Goal: Information Seeking & Learning: Learn about a topic

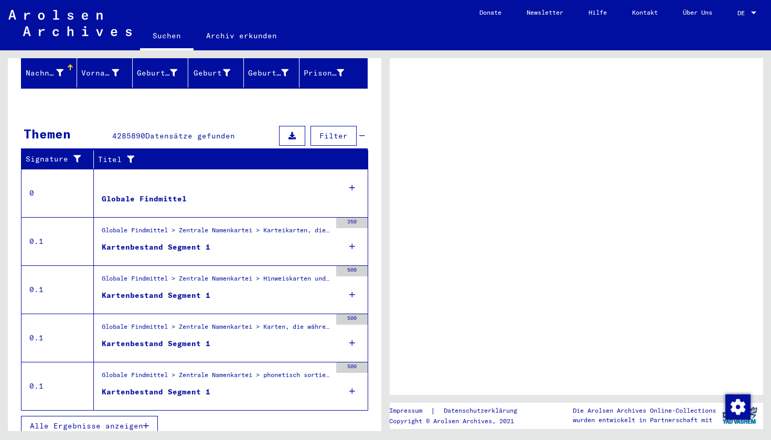
scroll to position [135, 0]
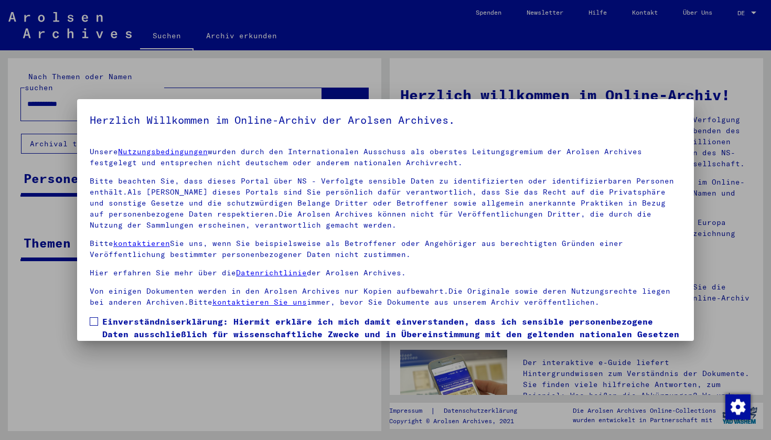
click at [98, 320] on span at bounding box center [94, 321] width 8 height 8
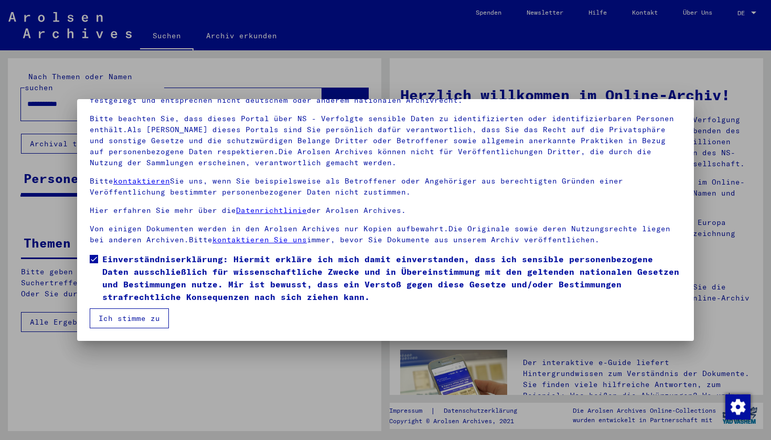
scroll to position [62, 0]
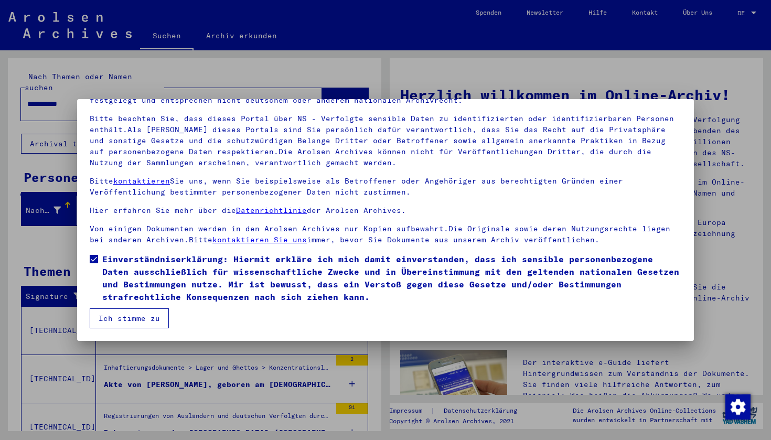
click at [146, 314] on button "Ich stimme zu" at bounding box center [129, 318] width 79 height 20
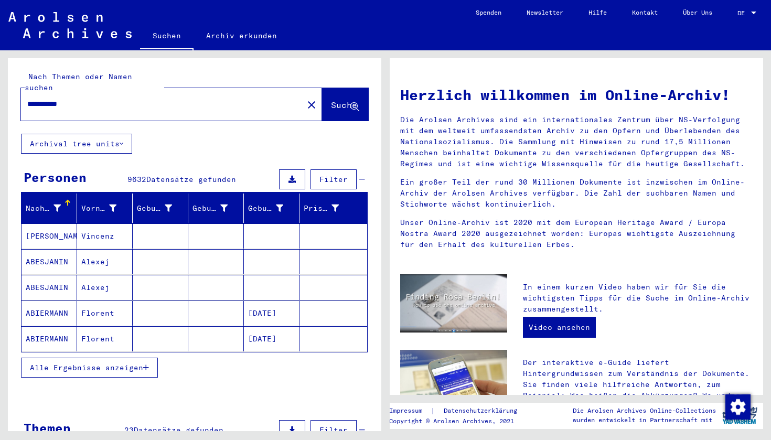
click at [120, 229] on mat-cell "Vincenz" at bounding box center [105, 235] width 56 height 25
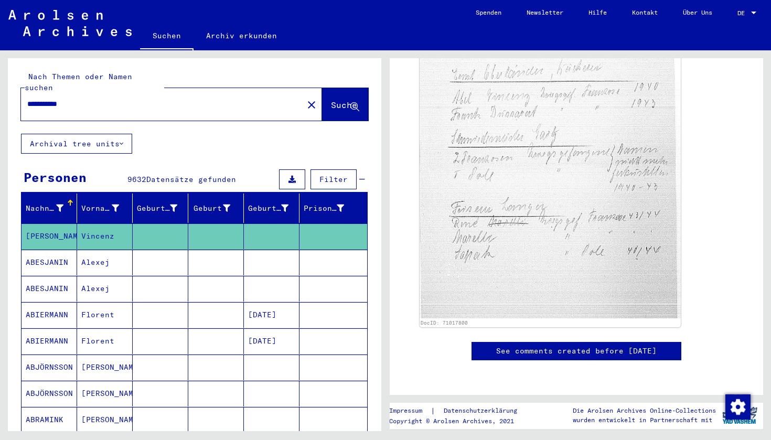
scroll to position [744, 0]
click at [44, 252] on mat-cell "ABESJANIN" at bounding box center [50, 263] width 56 height 26
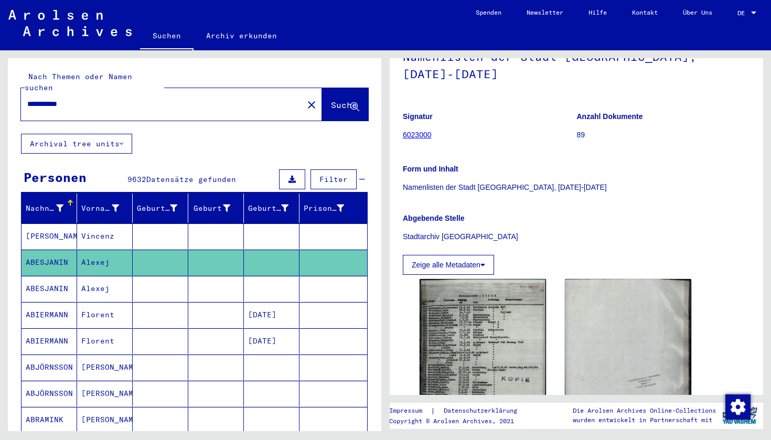
scroll to position [191, 0]
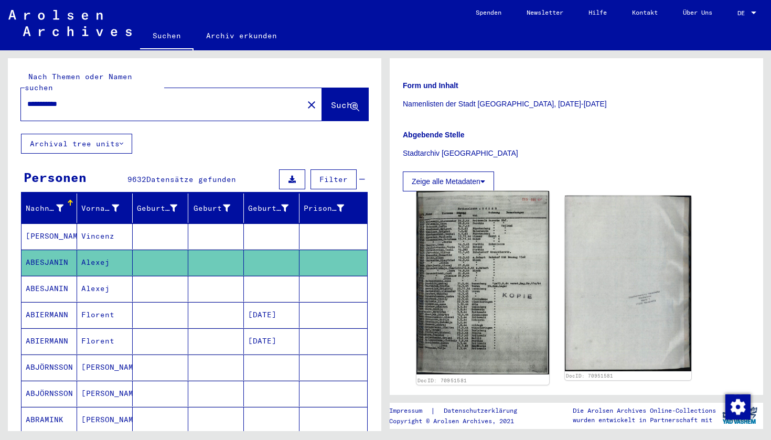
click at [444, 283] on img at bounding box center [482, 283] width 133 height 184
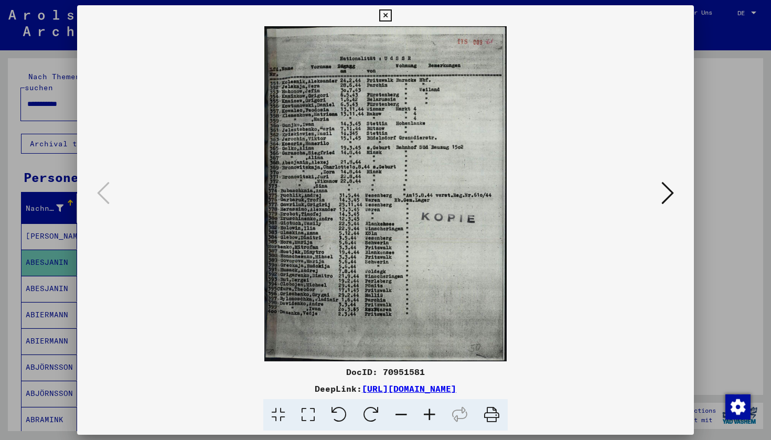
click at [665, 186] on icon at bounding box center [667, 192] width 13 height 25
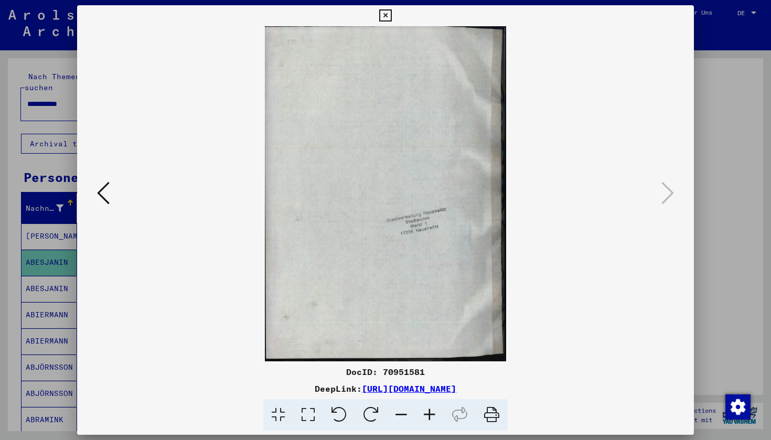
click at [744, 257] on div at bounding box center [385, 220] width 771 height 440
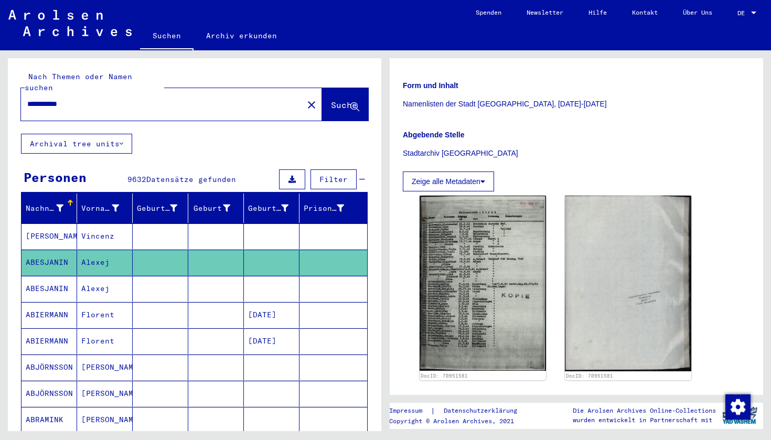
click at [128, 134] on button "Archival tree units" at bounding box center [76, 144] width 111 height 20
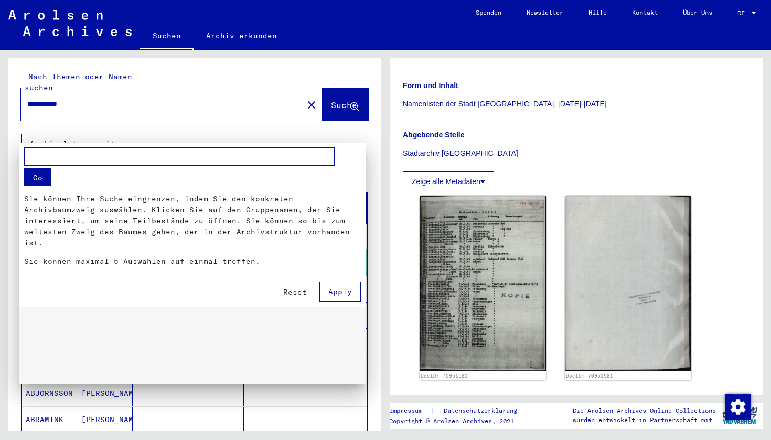
scroll to position [75, 0]
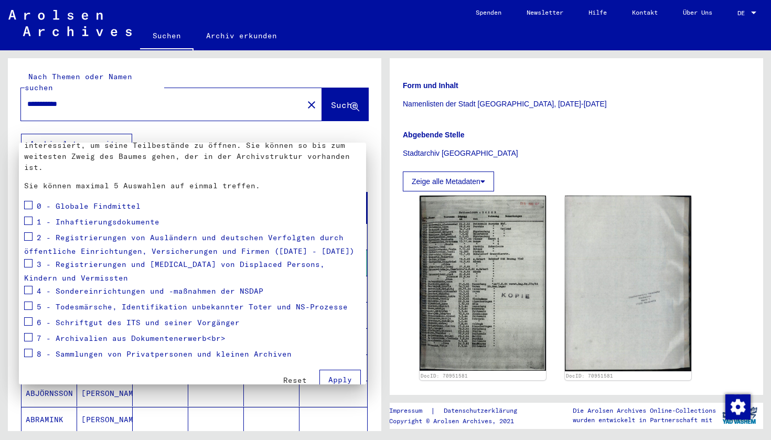
click at [144, 126] on div at bounding box center [385, 220] width 771 height 440
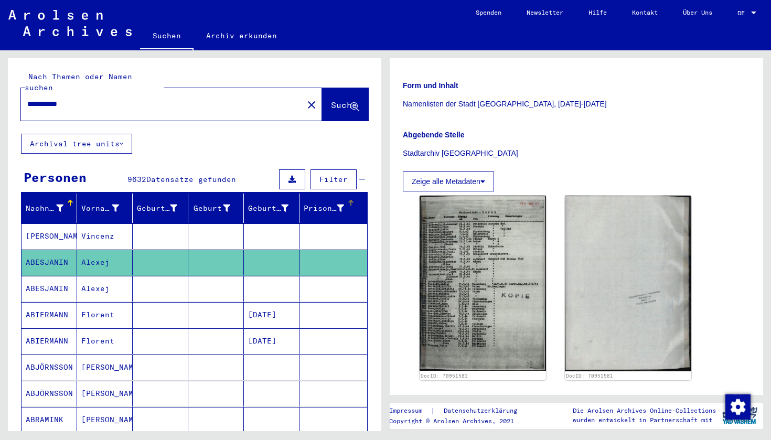
scroll to position [0, 0]
click at [339, 175] on span "Filter" at bounding box center [333, 179] width 28 height 9
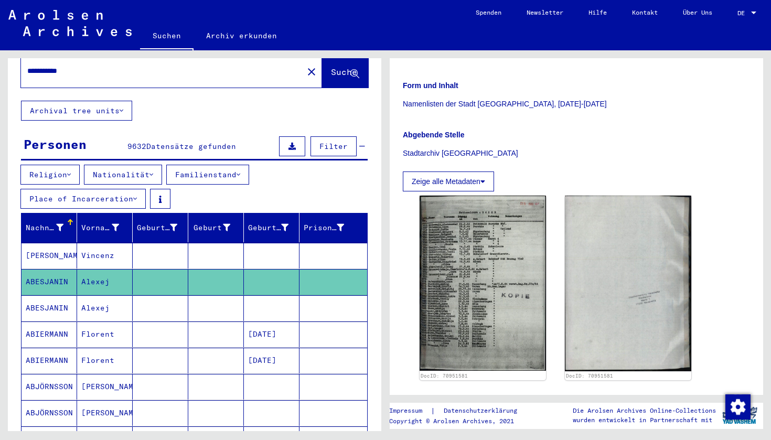
scroll to position [50, 0]
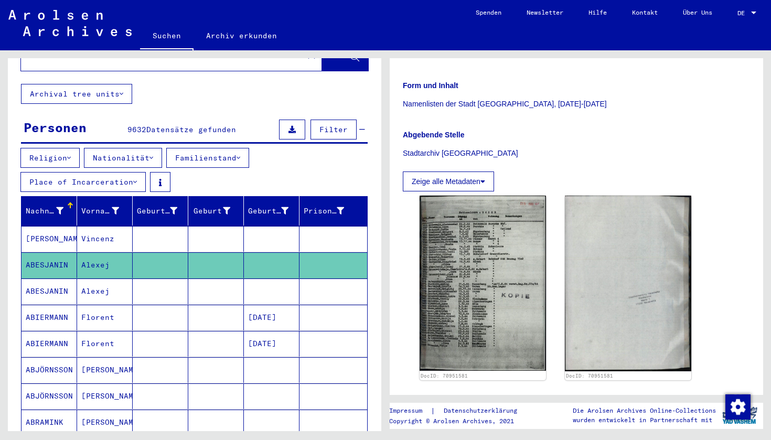
click at [121, 175] on button "Place of Incarceration" at bounding box center [82, 182] width 125 height 20
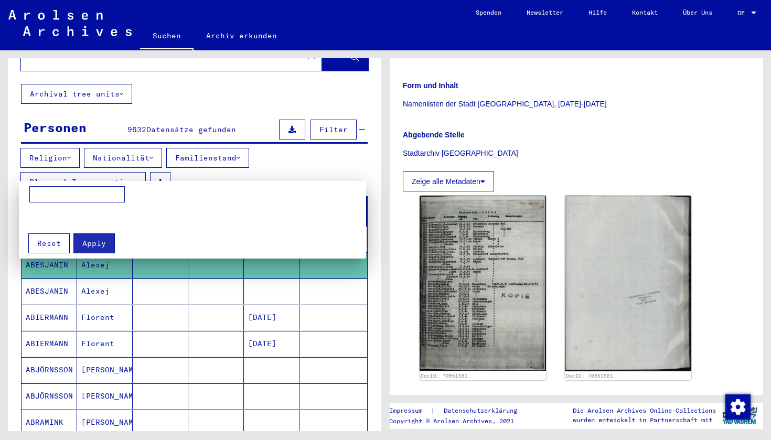
click at [122, 169] on div at bounding box center [385, 220] width 771 height 440
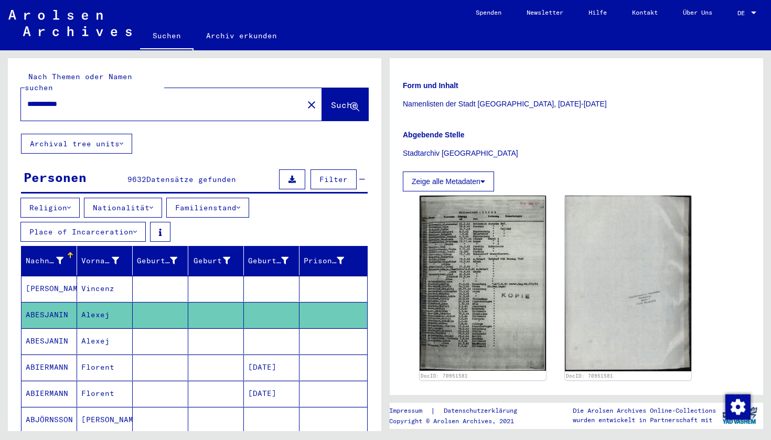
scroll to position [-1, 0]
click at [91, 99] on input "**********" at bounding box center [162, 104] width 270 height 11
type input "*****"
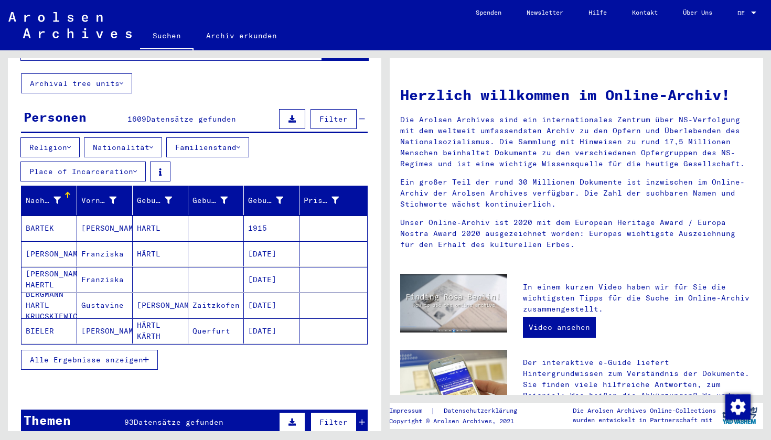
scroll to position [61, 0]
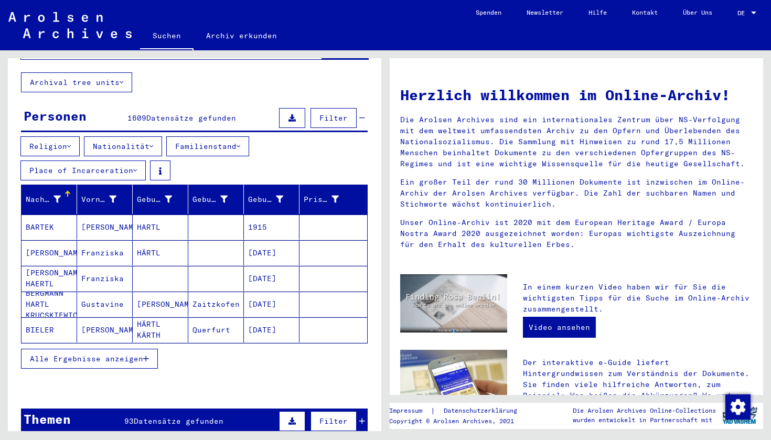
click at [101, 354] on span "Alle Ergebnisse anzeigen" at bounding box center [86, 358] width 113 height 9
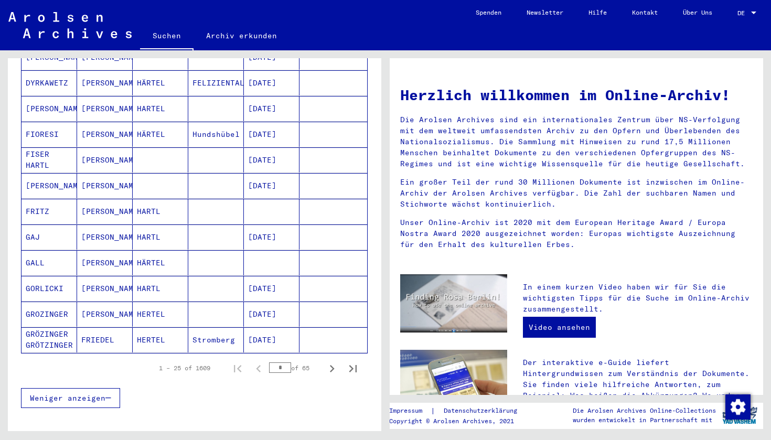
scroll to position [616, 0]
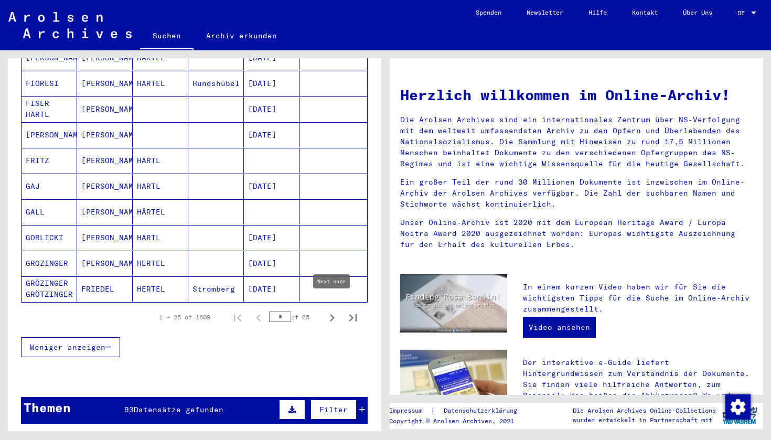
click at [328, 311] on icon "Next page" at bounding box center [332, 317] width 15 height 15
type input "*"
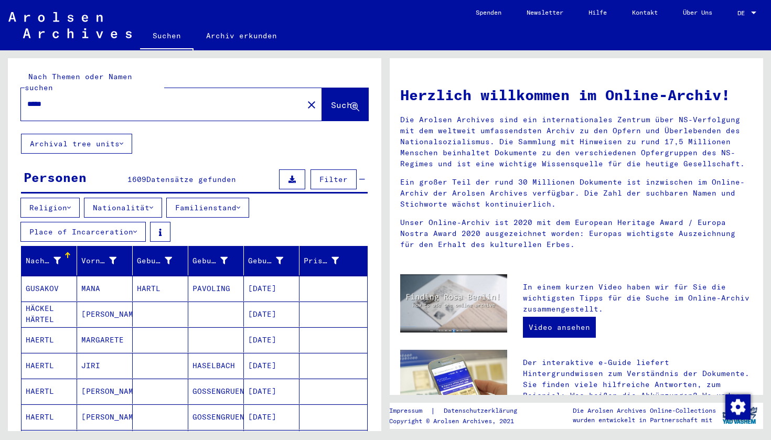
scroll to position [0, 0]
click at [163, 99] on input "*****" at bounding box center [158, 104] width 263 height 11
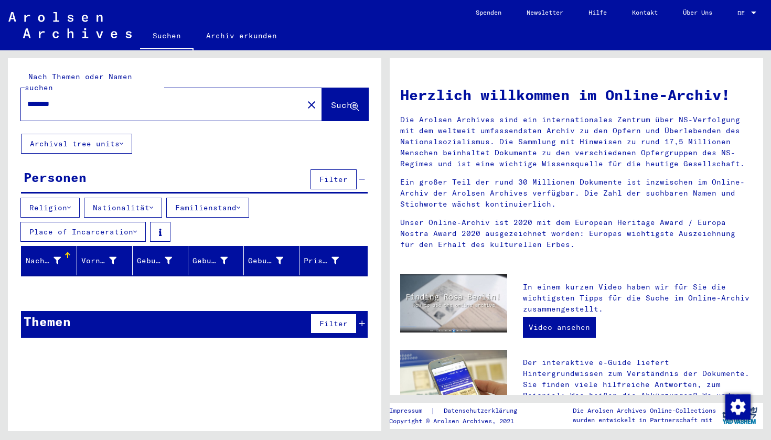
type input "********"
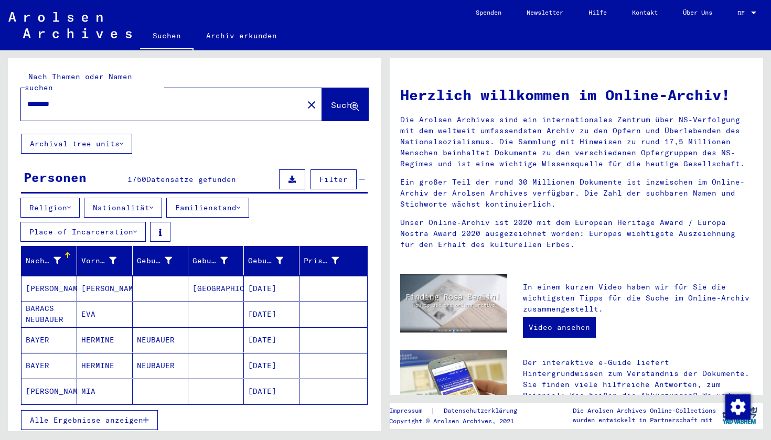
click at [154, 329] on mat-cell "NEUBAUER" at bounding box center [161, 339] width 56 height 25
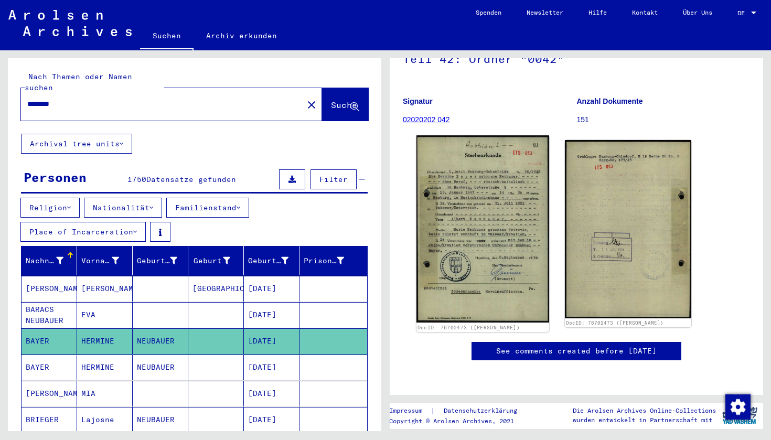
scroll to position [163, 0]
click at [454, 153] on img at bounding box center [482, 228] width 133 height 187
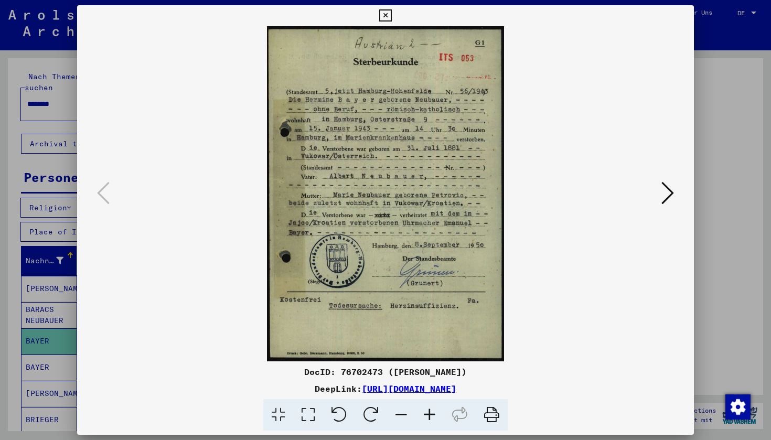
click at [664, 209] on button at bounding box center [667, 194] width 19 height 30
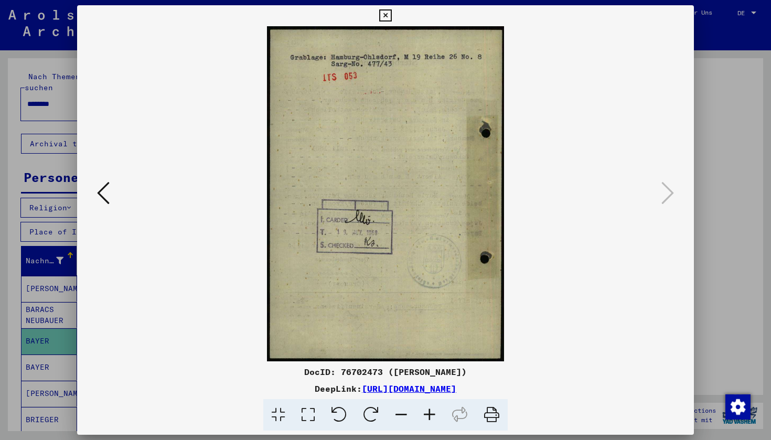
click at [711, 229] on div at bounding box center [385, 220] width 771 height 440
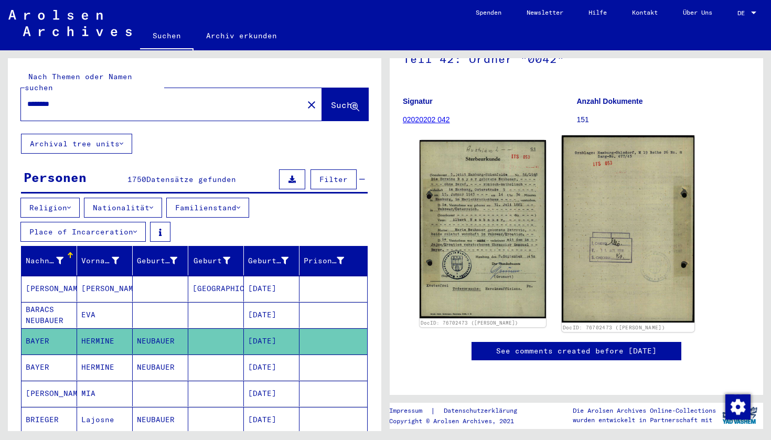
click at [640, 201] on img at bounding box center [628, 228] width 133 height 187
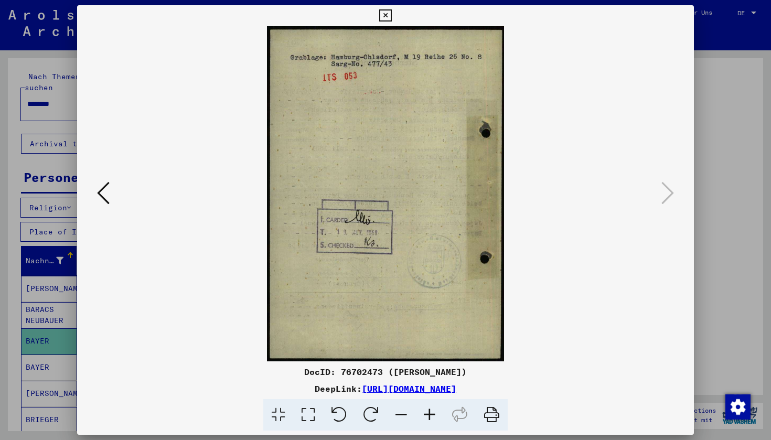
click at [716, 157] on div at bounding box center [385, 220] width 771 height 440
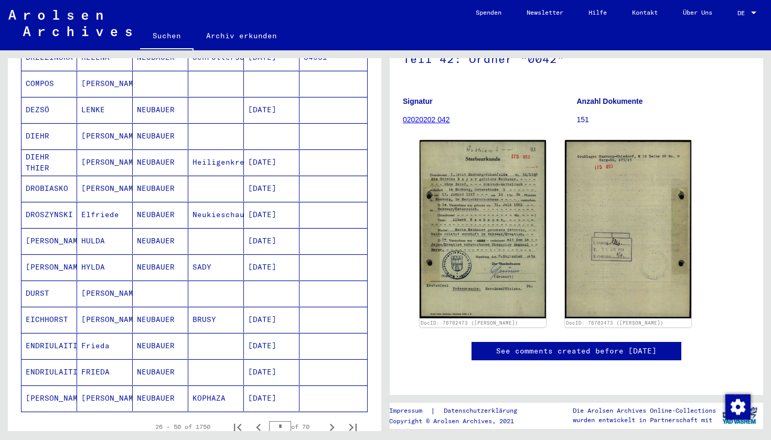
scroll to position [589, 0]
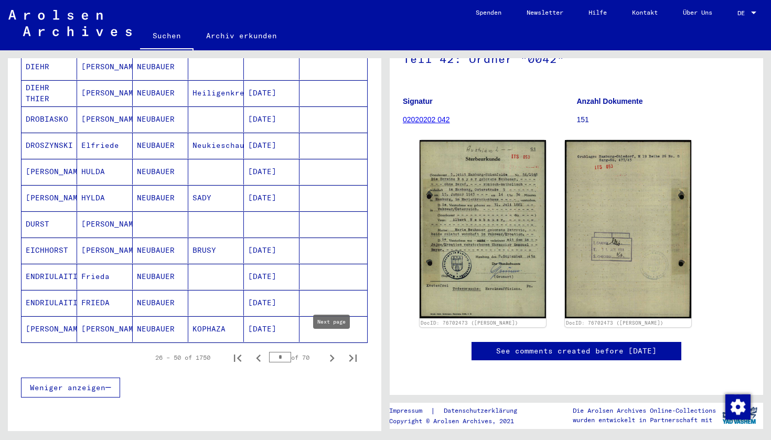
click at [333, 355] on icon "Next page" at bounding box center [332, 358] width 5 height 7
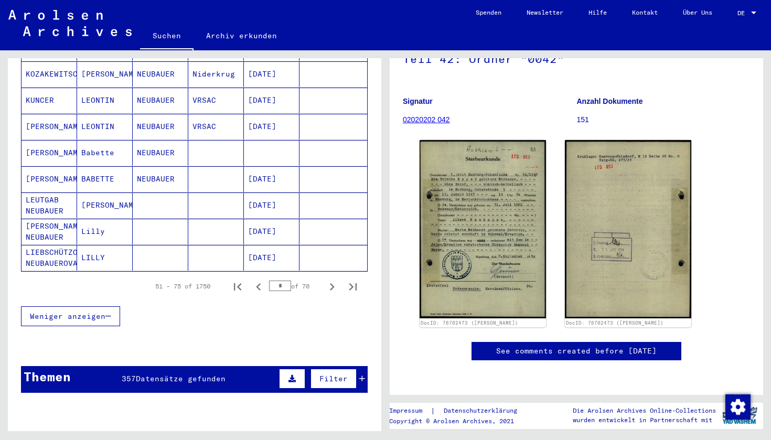
scroll to position [748, 0]
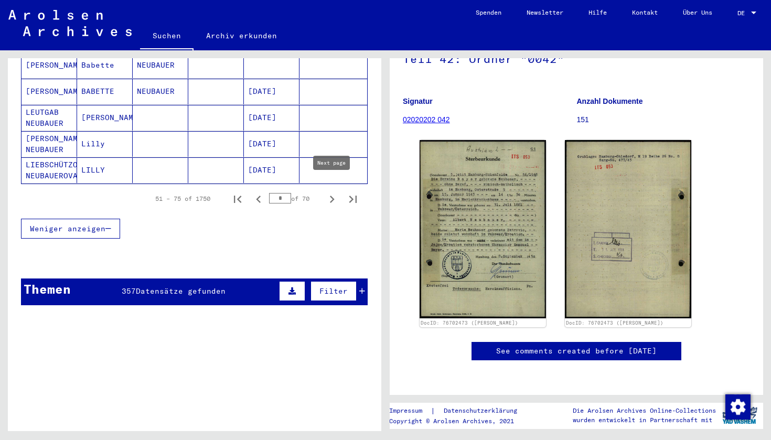
click at [330, 193] on icon "Next page" at bounding box center [332, 199] width 15 height 15
type input "*"
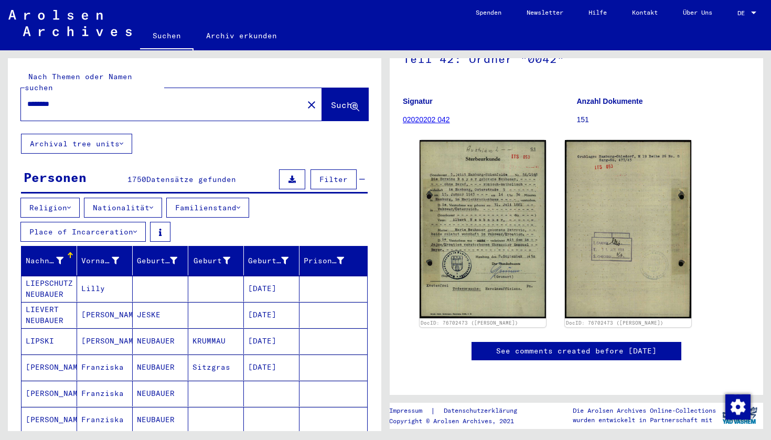
scroll to position [0, 0]
click at [141, 101] on div "********" at bounding box center [159, 104] width 276 height 24
click at [133, 99] on input "********" at bounding box center [162, 104] width 270 height 11
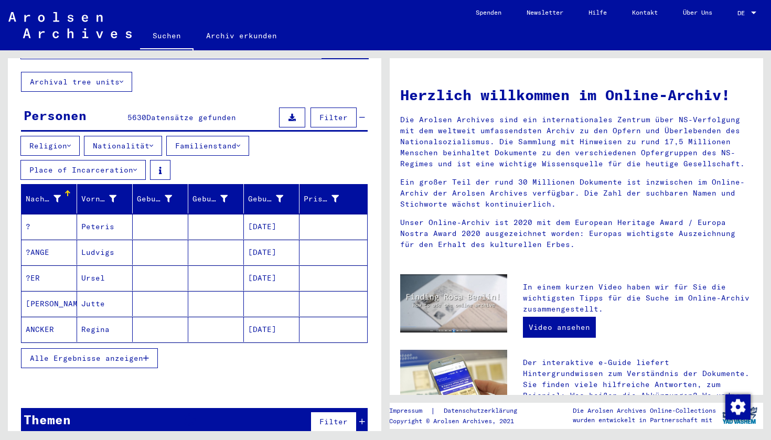
scroll to position [60, 0]
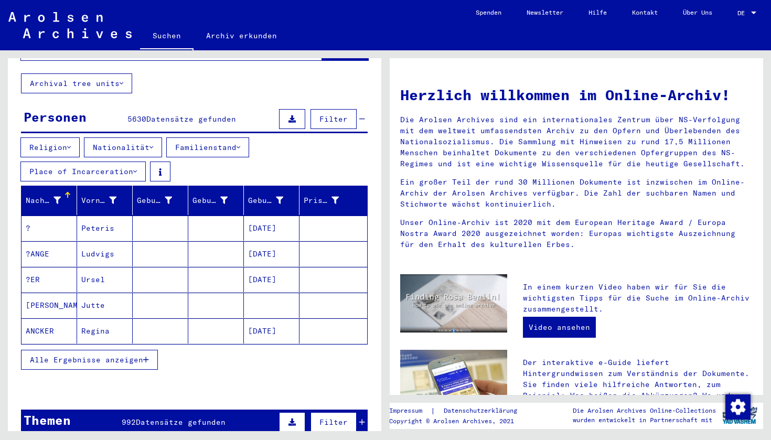
click at [134, 355] on span "Alle Ergebnisse anzeigen" at bounding box center [86, 359] width 113 height 9
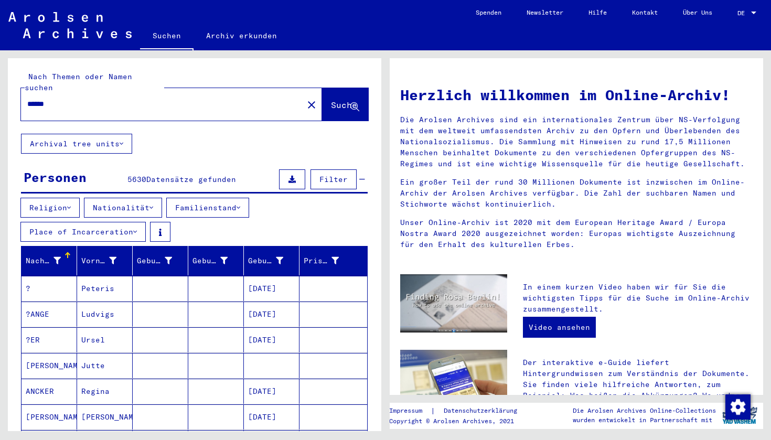
scroll to position [0, 0]
click at [133, 99] on div "******" at bounding box center [156, 104] width 270 height 24
click at [117, 99] on input "******" at bounding box center [158, 104] width 263 height 11
type input "*****"
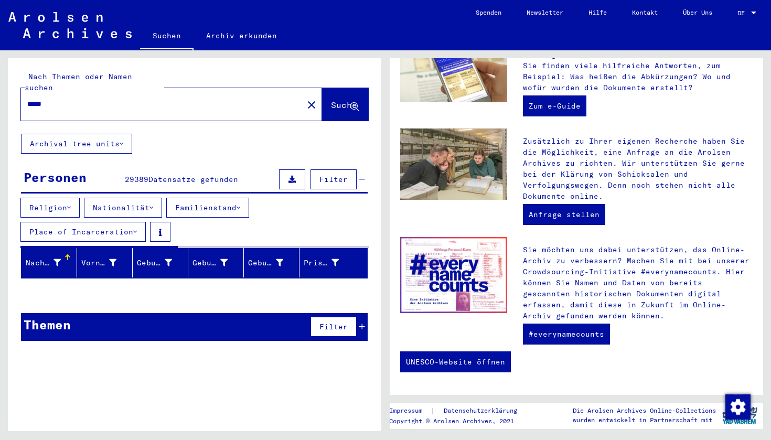
scroll to position [319, 0]
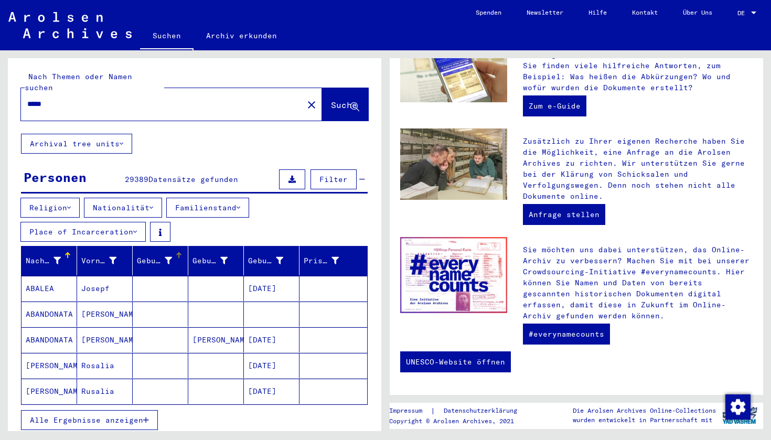
click at [157, 255] on div "Geburtsname" at bounding box center [154, 260] width 35 height 11
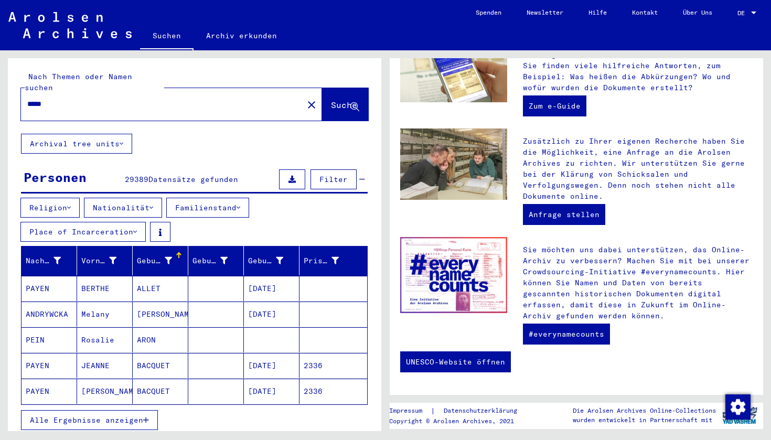
scroll to position [35, 0]
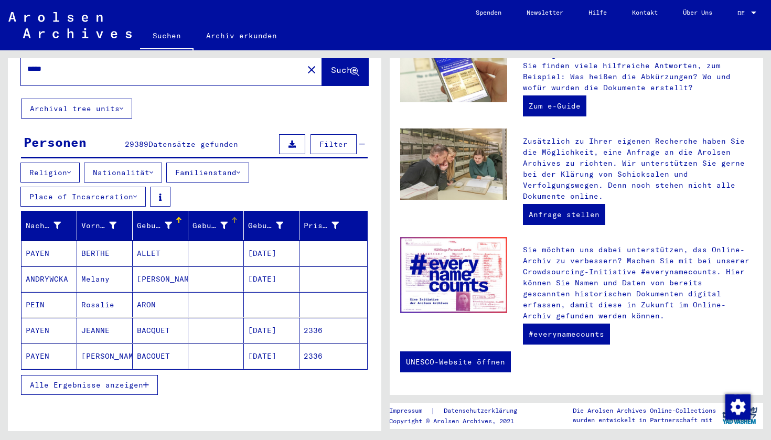
click at [203, 220] on div "Geburt‏" at bounding box center [209, 225] width 35 height 11
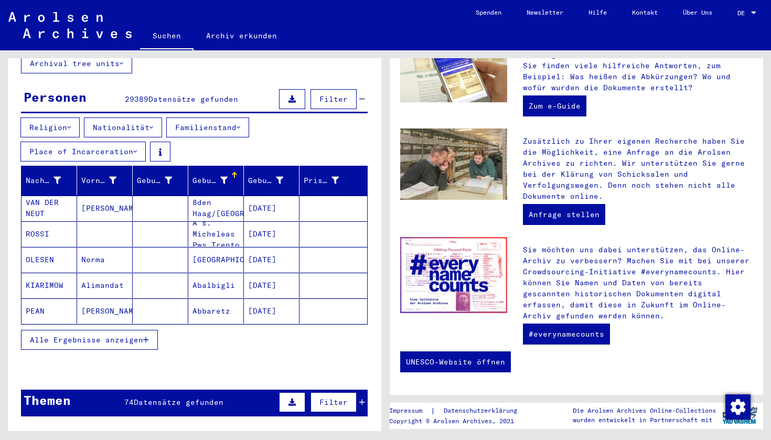
scroll to position [81, 0]
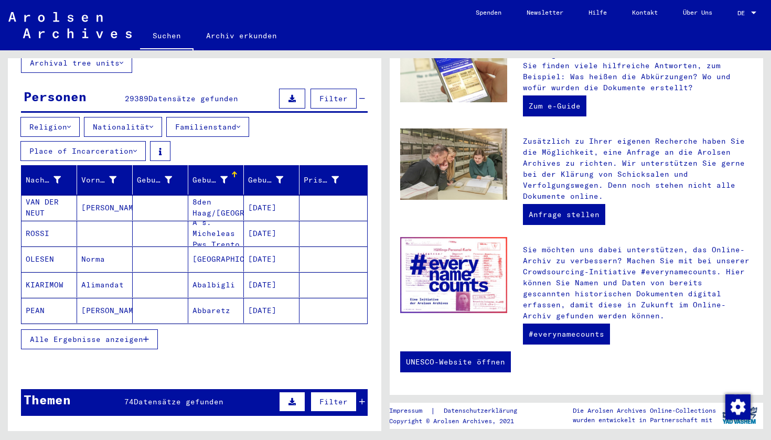
click at [127, 333] on button "Alle Ergebnisse anzeigen" at bounding box center [89, 339] width 137 height 20
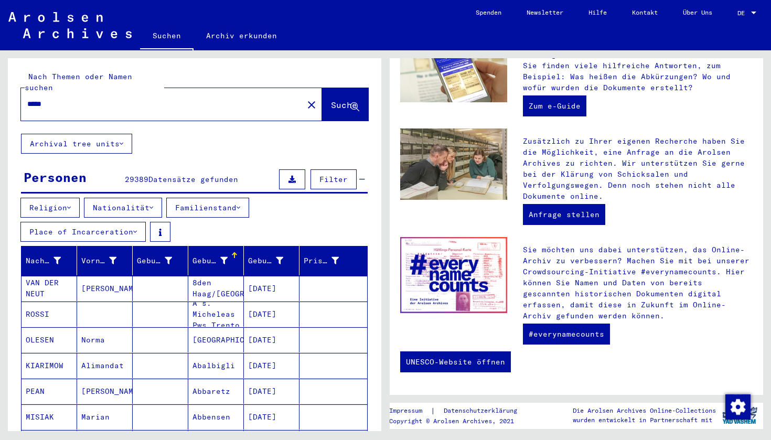
scroll to position [0, 0]
click at [217, 255] on div "Geburt‏" at bounding box center [209, 260] width 35 height 11
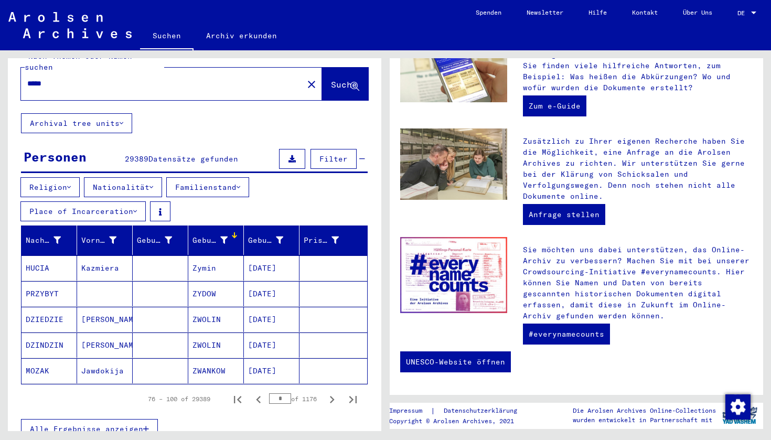
scroll to position [24, 0]
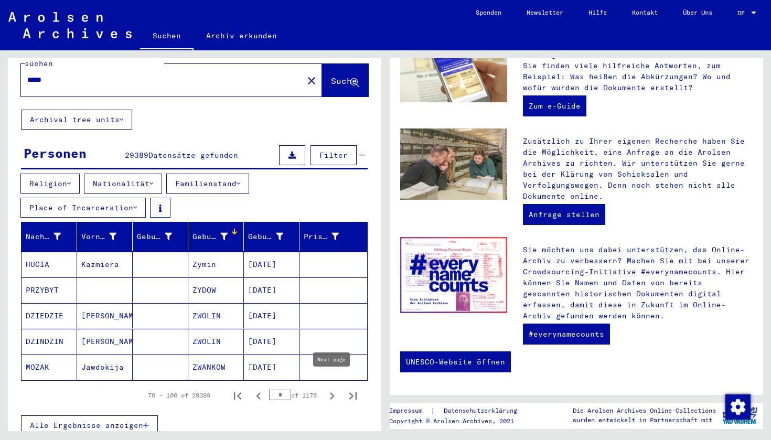
click at [329, 389] on icon "Next page" at bounding box center [332, 396] width 15 height 15
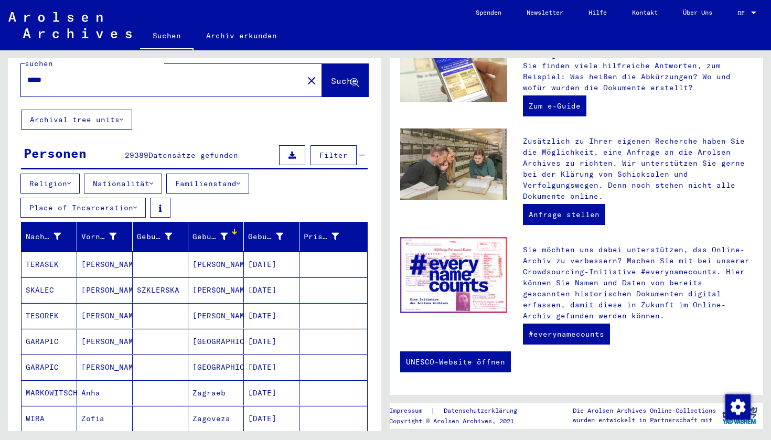
click at [319, 146] on button "Filter" at bounding box center [333, 155] width 46 height 20
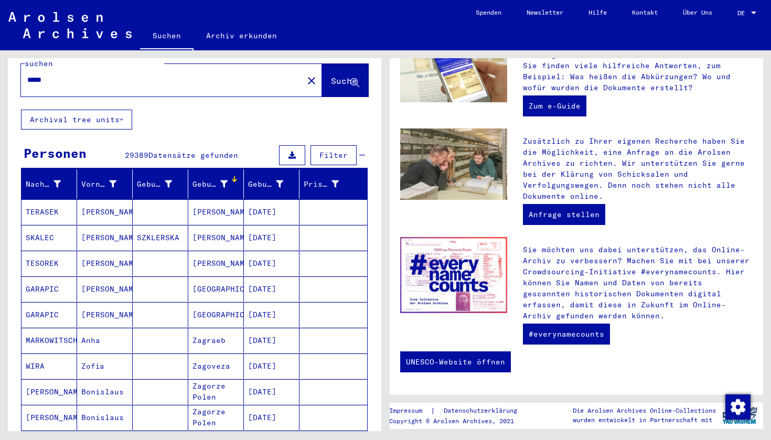
click at [319, 146] on button "Filter" at bounding box center [333, 155] width 46 height 20
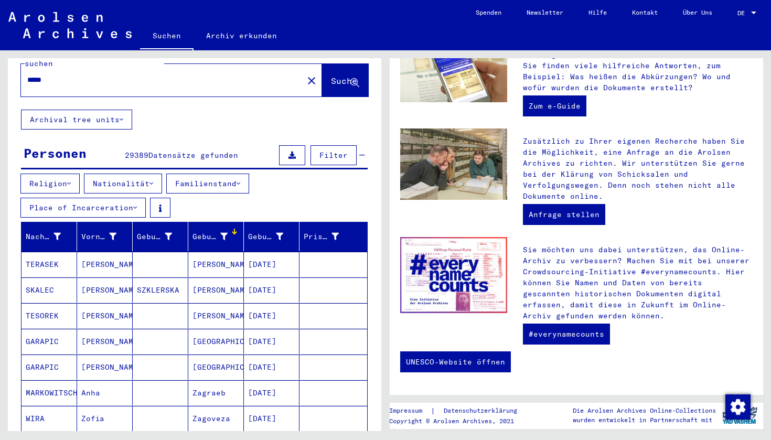
click at [317, 146] on button "Filter" at bounding box center [333, 155] width 46 height 20
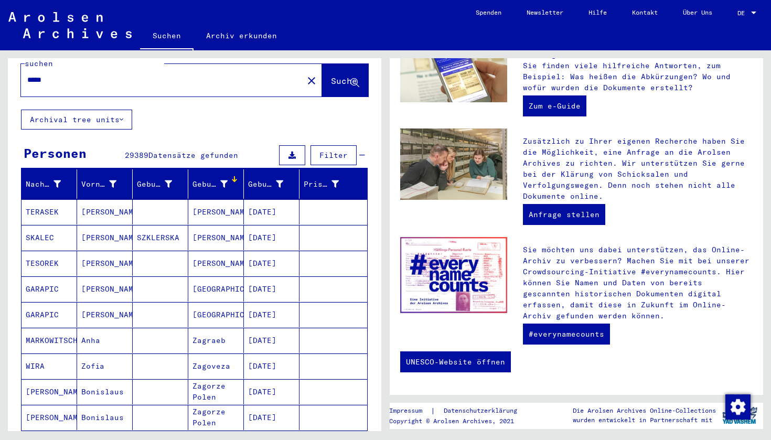
click at [123, 116] on icon at bounding box center [122, 119] width 4 height 7
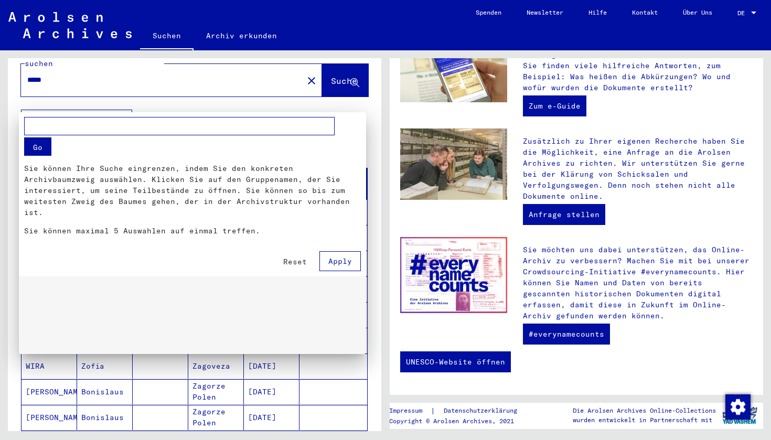
scroll to position [75, 0]
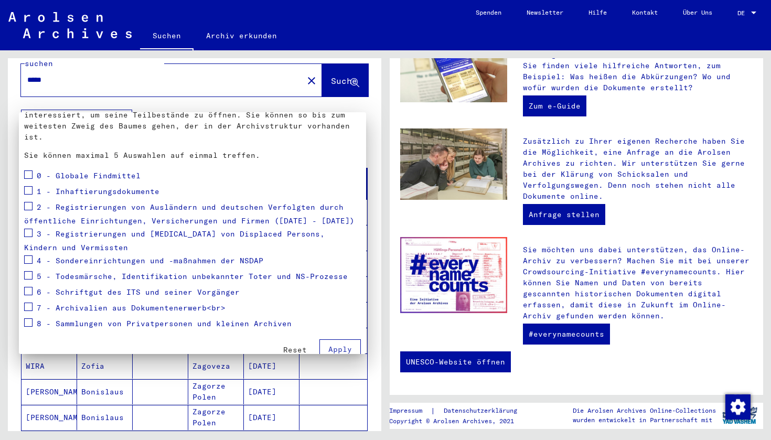
click at [123, 108] on div at bounding box center [385, 220] width 771 height 440
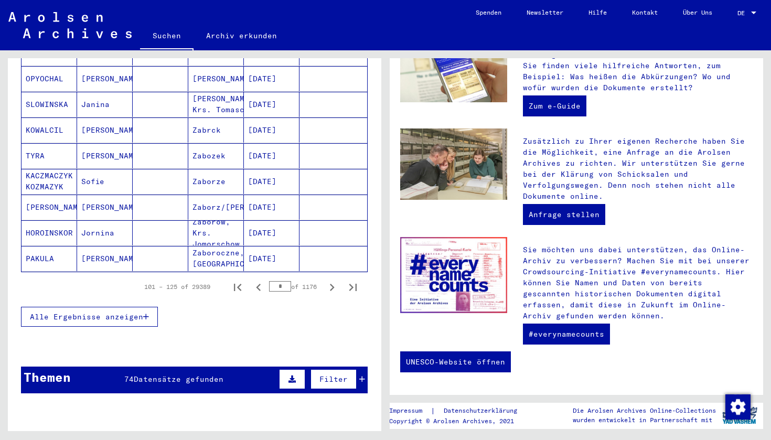
scroll to position [571, 0]
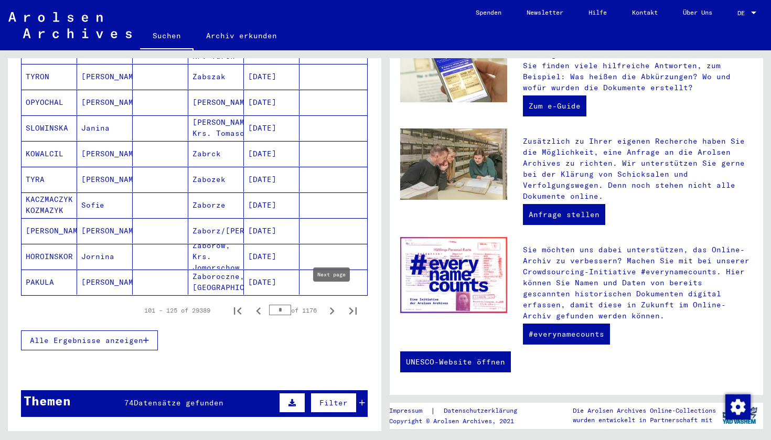
click at [327, 304] on icon "Next page" at bounding box center [332, 311] width 15 height 15
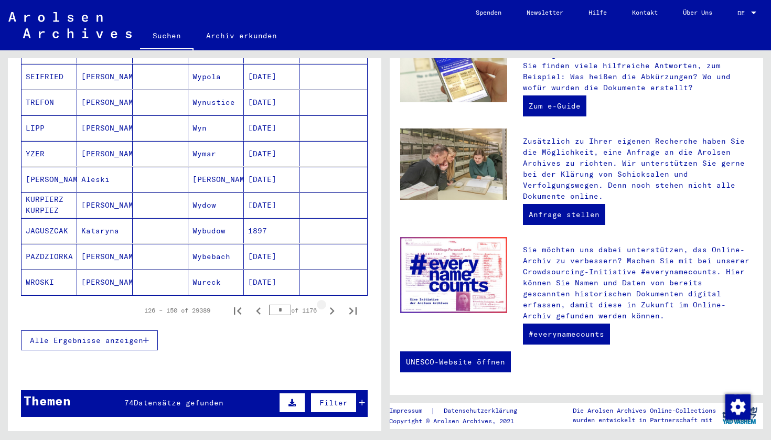
click at [327, 304] on icon "Next page" at bounding box center [332, 311] width 15 height 15
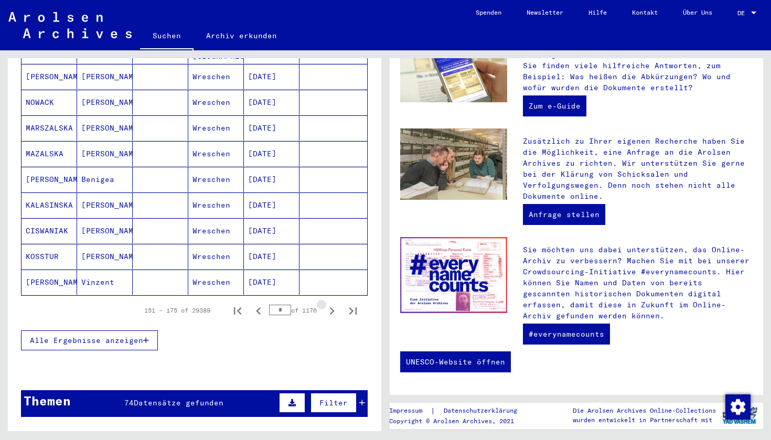
click at [327, 304] on icon "Next page" at bounding box center [332, 311] width 15 height 15
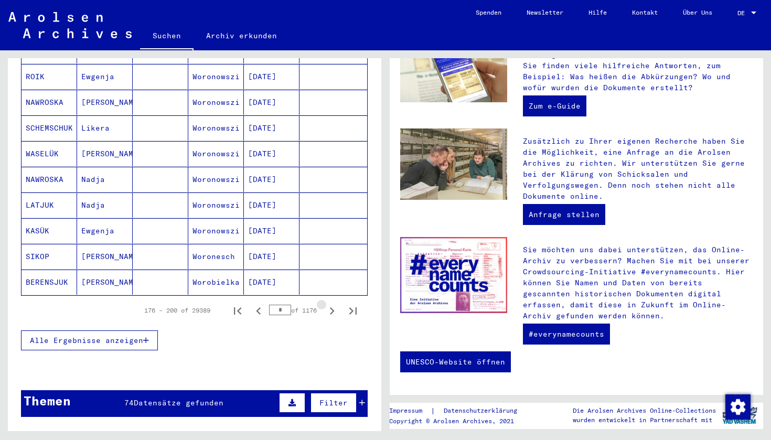
click at [327, 304] on icon "Next page" at bounding box center [332, 311] width 15 height 15
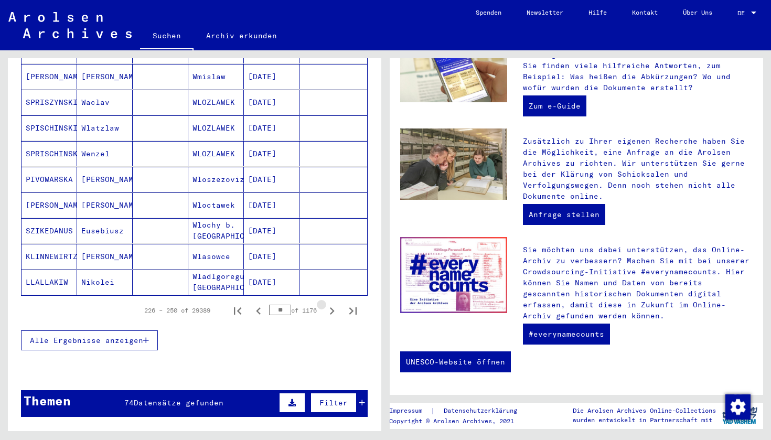
click at [327, 304] on icon "Next page" at bounding box center [332, 311] width 15 height 15
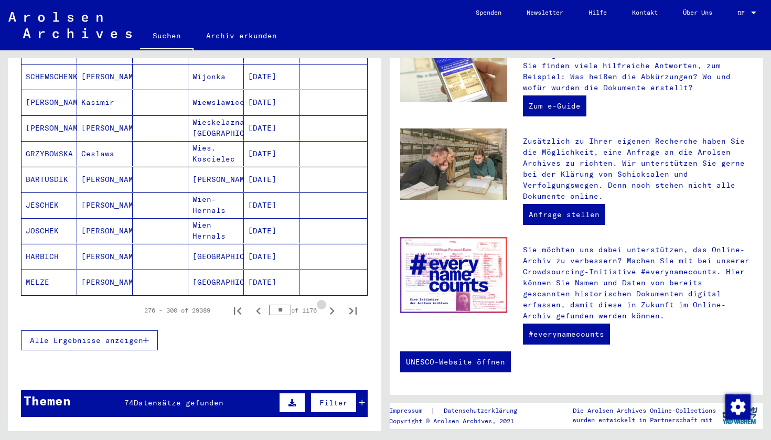
click at [327, 304] on icon "Next page" at bounding box center [332, 311] width 15 height 15
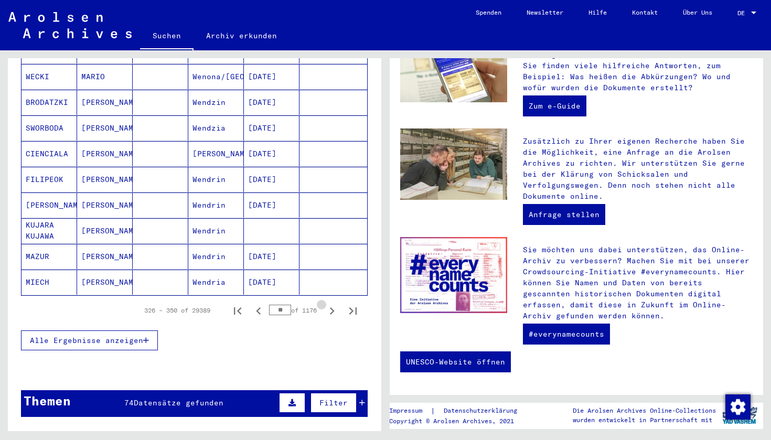
click at [327, 304] on icon "Next page" at bounding box center [332, 311] width 15 height 15
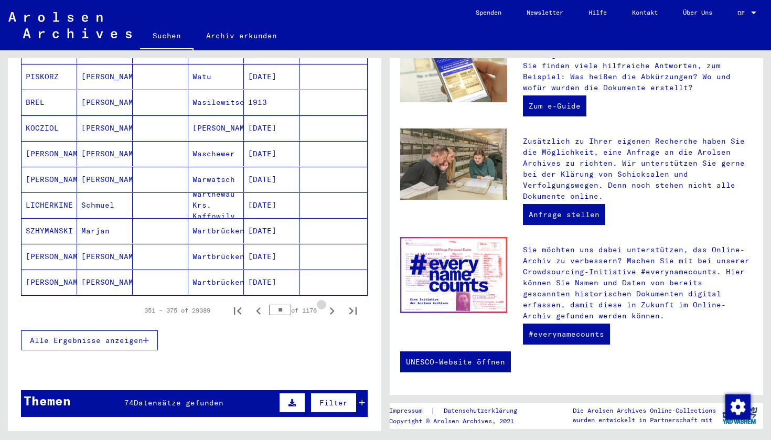
click at [327, 304] on icon "Next page" at bounding box center [332, 311] width 15 height 15
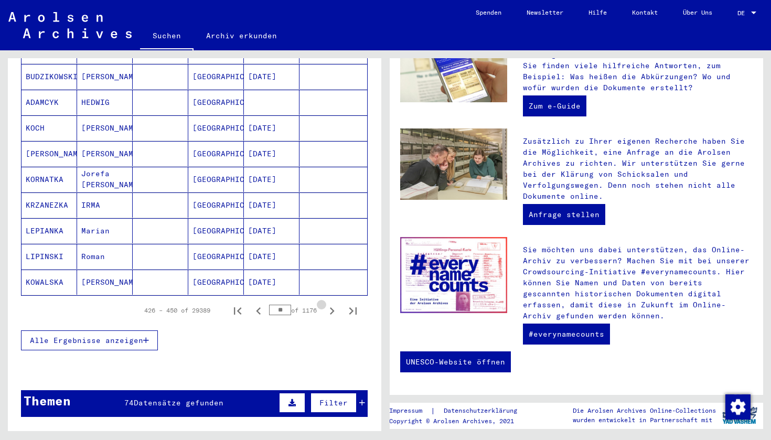
click at [327, 304] on icon "Next page" at bounding box center [332, 311] width 15 height 15
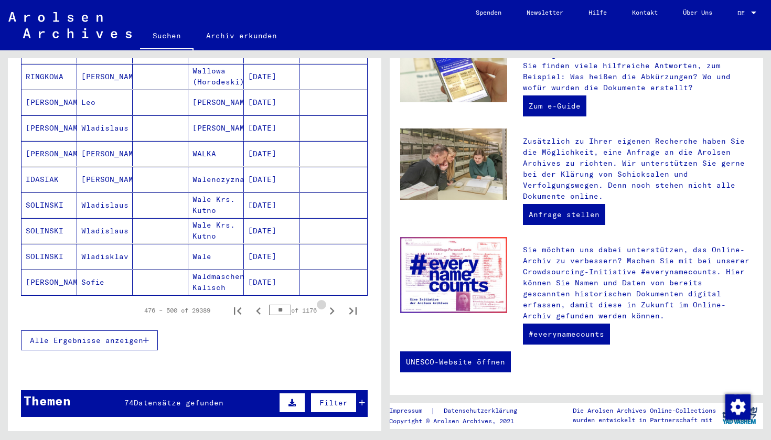
click at [327, 304] on icon "Next page" at bounding box center [332, 311] width 15 height 15
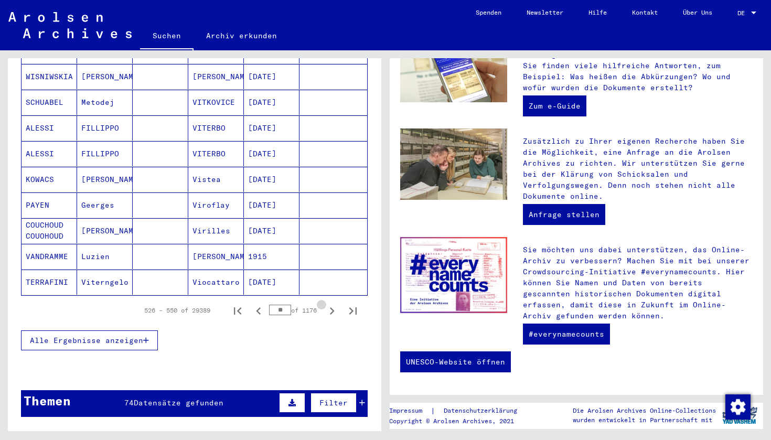
click at [327, 304] on icon "Next page" at bounding box center [332, 311] width 15 height 15
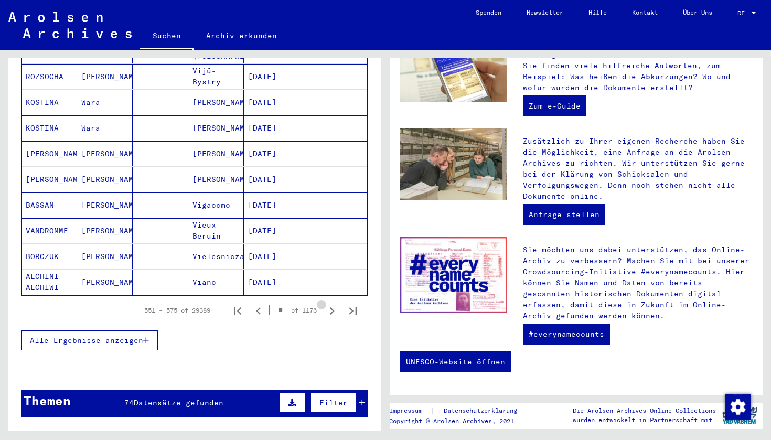
click at [327, 304] on icon "Next page" at bounding box center [332, 311] width 15 height 15
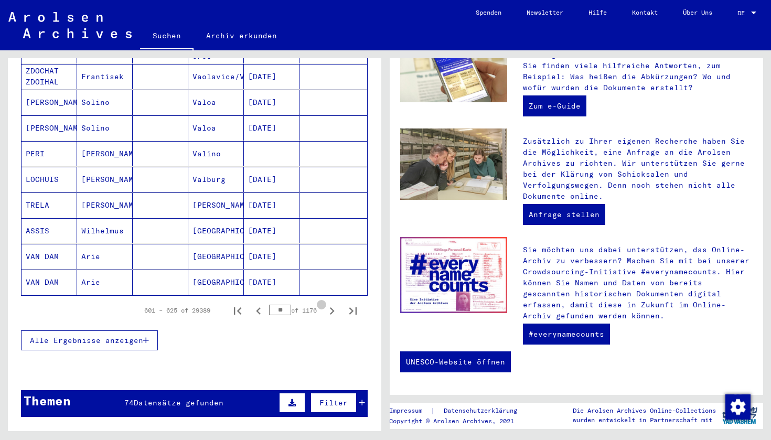
click at [327, 304] on icon "Next page" at bounding box center [332, 311] width 15 height 15
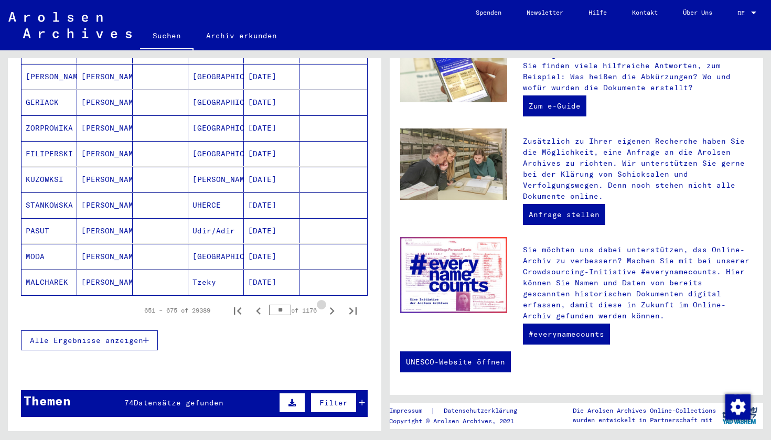
click at [327, 304] on icon "Next page" at bounding box center [332, 311] width 15 height 15
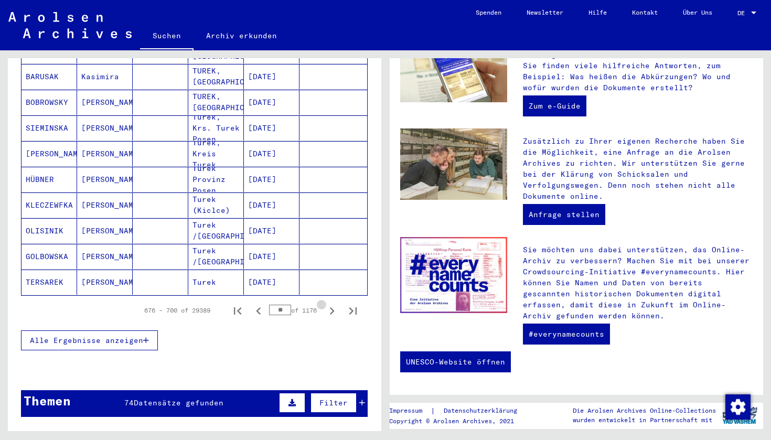
click at [327, 304] on icon "Next page" at bounding box center [332, 311] width 15 height 15
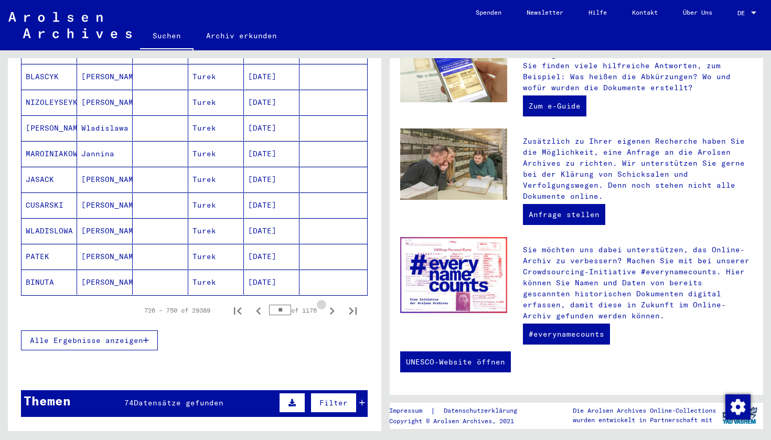
click at [327, 304] on icon "Next page" at bounding box center [332, 311] width 15 height 15
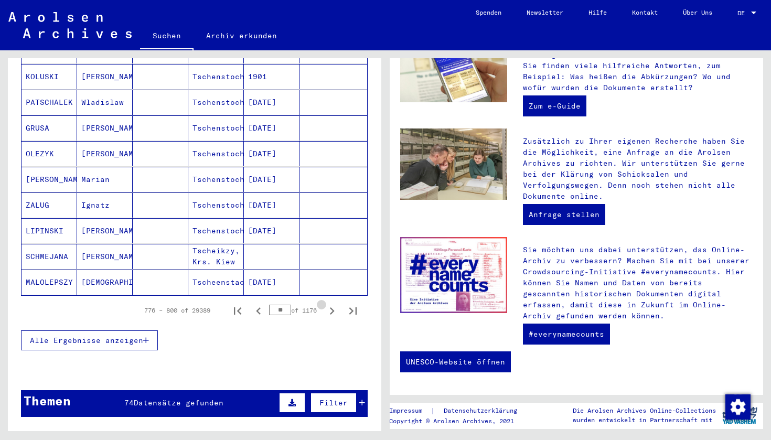
click at [327, 304] on icon "Next page" at bounding box center [332, 311] width 15 height 15
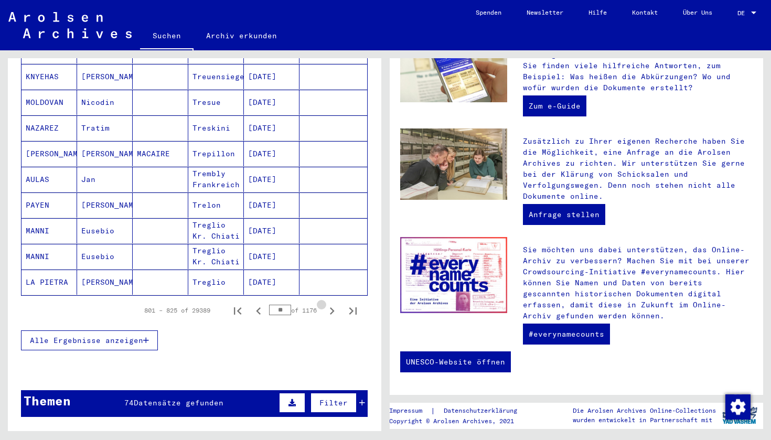
click at [327, 304] on icon "Next page" at bounding box center [332, 311] width 15 height 15
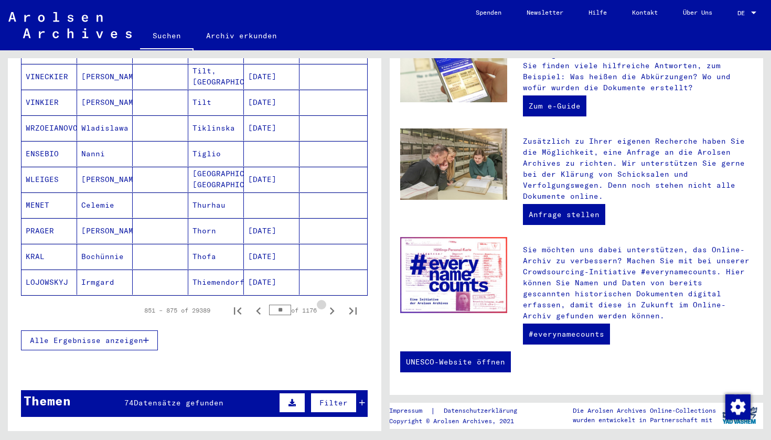
click at [327, 304] on icon "Next page" at bounding box center [332, 311] width 15 height 15
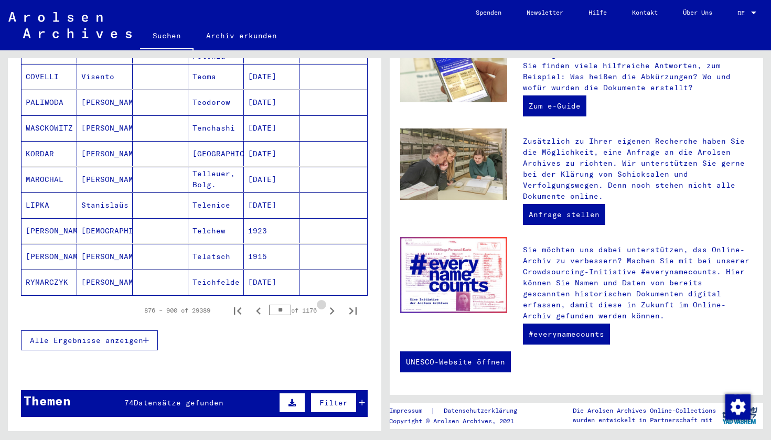
click at [327, 304] on icon "Next page" at bounding box center [332, 311] width 15 height 15
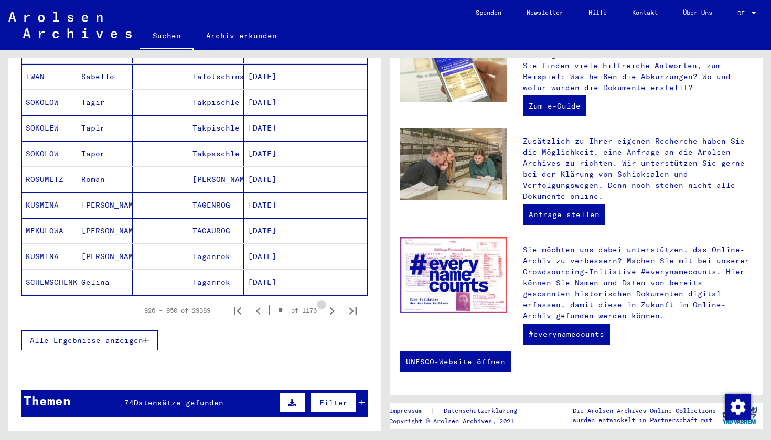
click at [327, 304] on icon "Next page" at bounding box center [332, 311] width 15 height 15
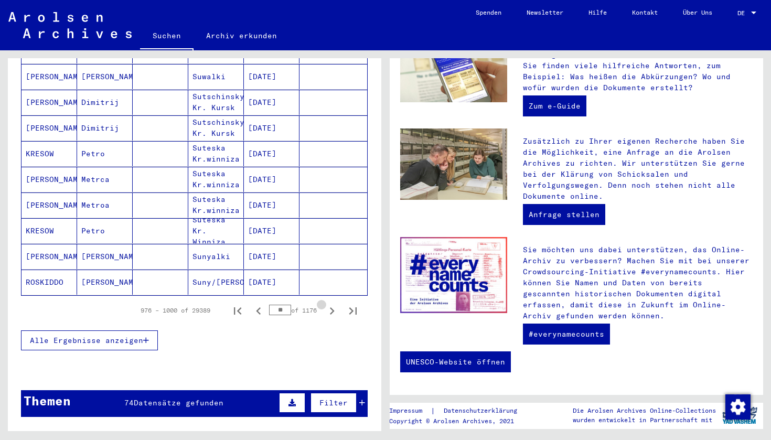
click at [327, 304] on icon "Next page" at bounding box center [332, 311] width 15 height 15
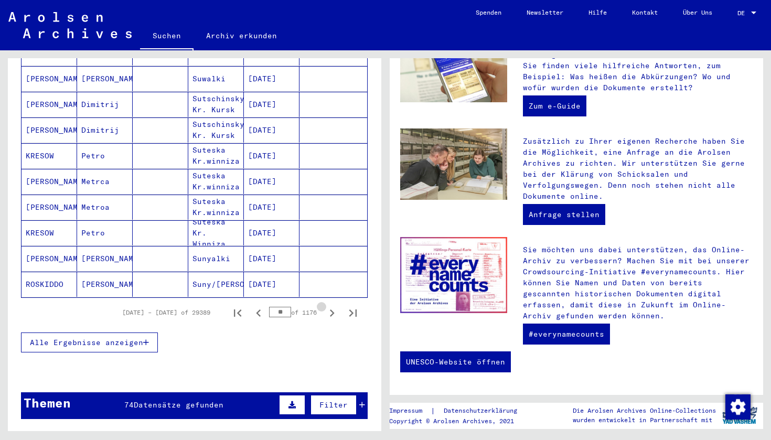
click at [327, 306] on icon "Next page" at bounding box center [332, 313] width 15 height 15
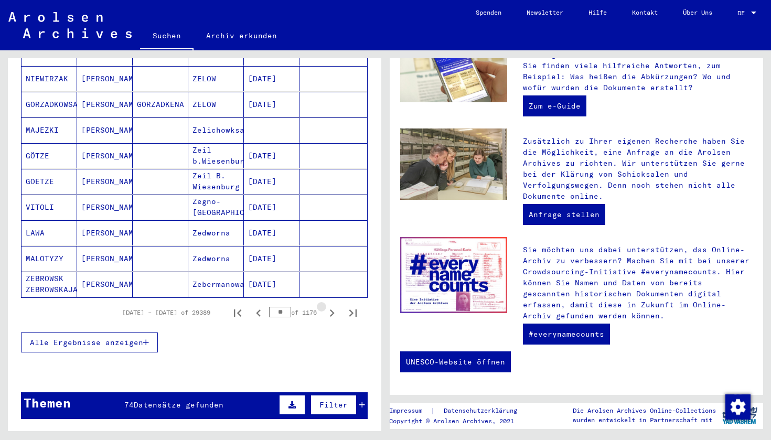
click at [327, 306] on icon "Next page" at bounding box center [332, 313] width 15 height 15
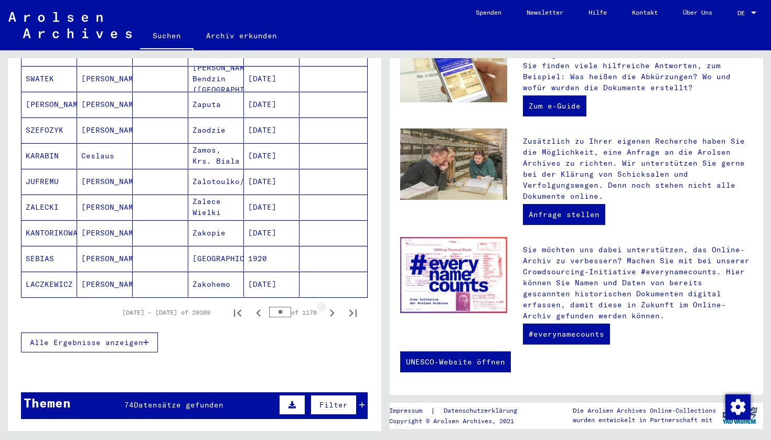
click at [327, 306] on icon "Next page" at bounding box center [332, 313] width 15 height 15
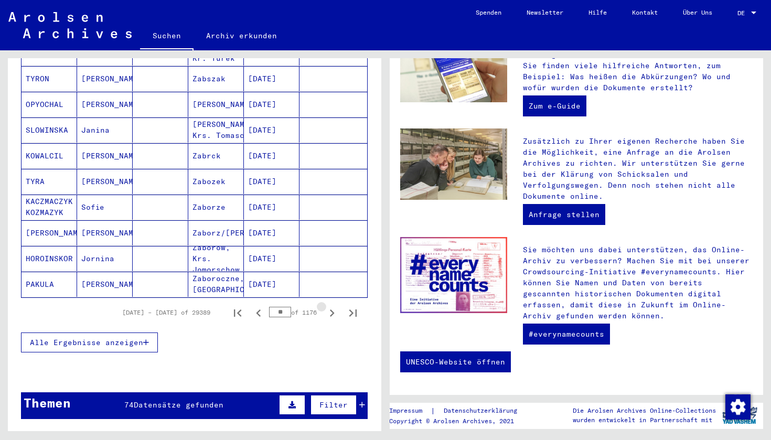
click at [327, 306] on icon "Next page" at bounding box center [332, 313] width 15 height 15
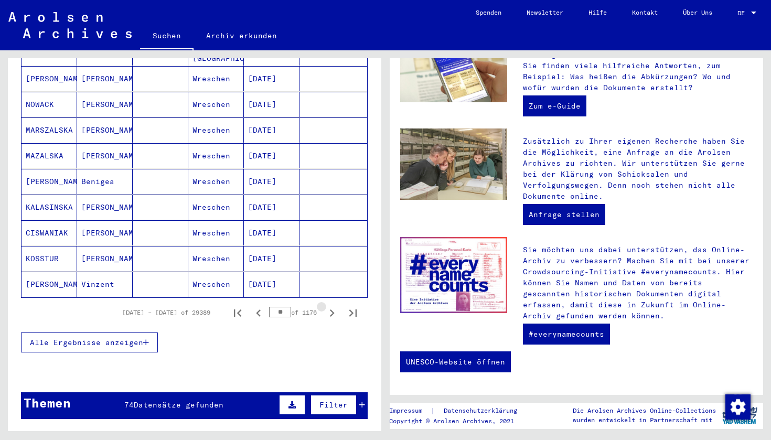
click at [327, 306] on icon "Next page" at bounding box center [332, 313] width 15 height 15
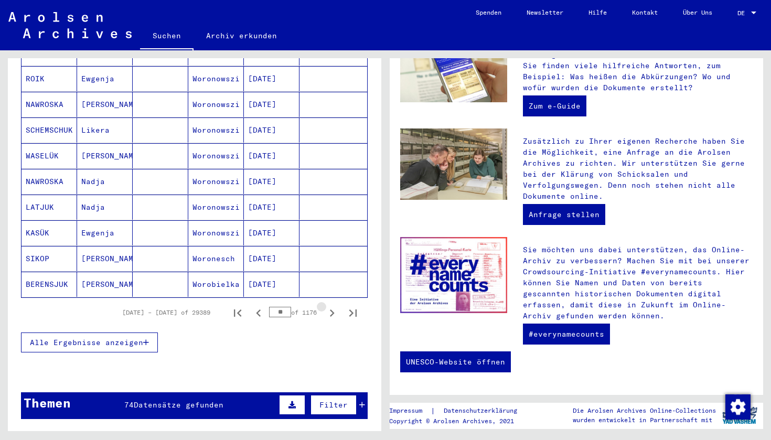
click at [327, 306] on icon "Next page" at bounding box center [332, 313] width 15 height 15
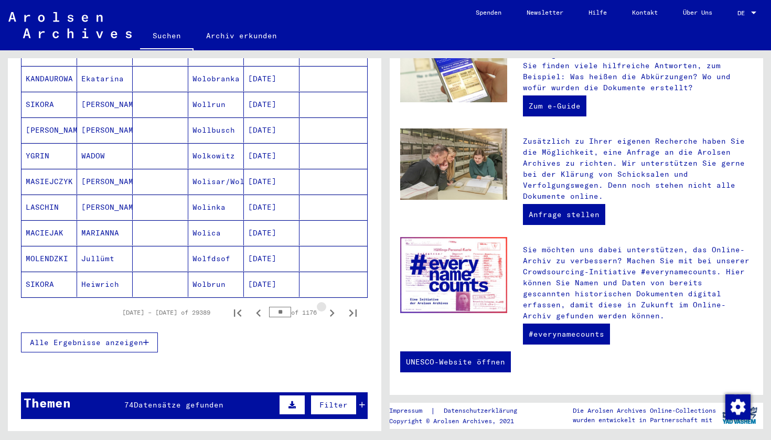
click at [327, 306] on icon "Next page" at bounding box center [332, 313] width 15 height 15
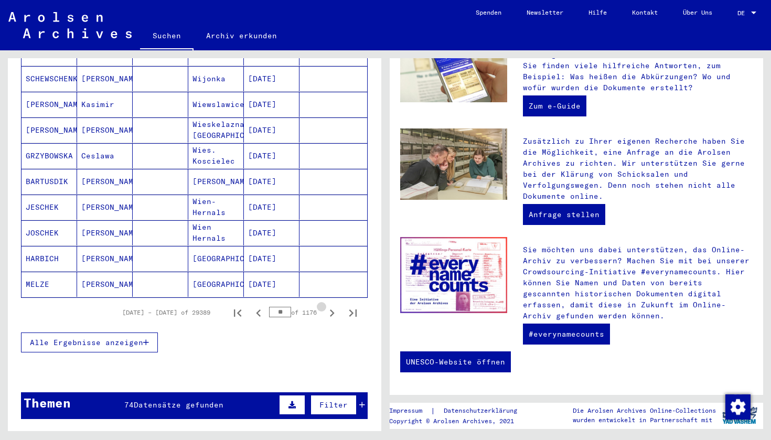
click at [327, 306] on icon "Next page" at bounding box center [332, 313] width 15 height 15
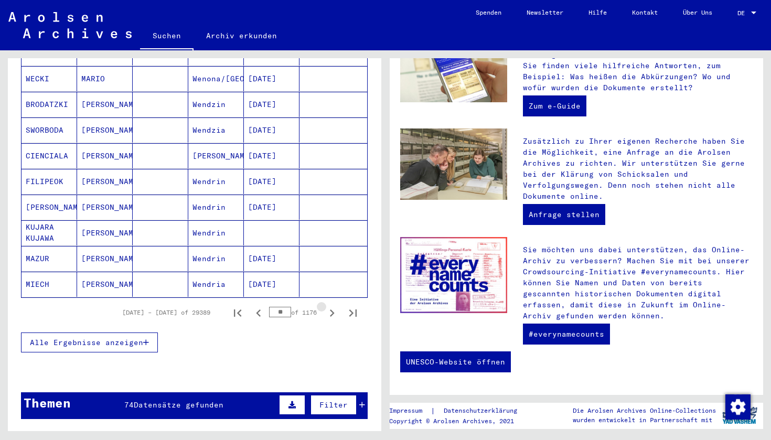
click at [327, 306] on icon "Next page" at bounding box center [332, 313] width 15 height 15
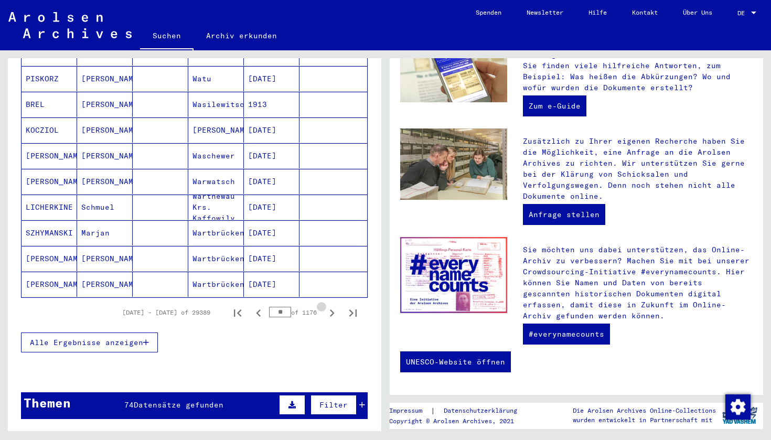
click at [327, 306] on icon "Next page" at bounding box center [332, 313] width 15 height 15
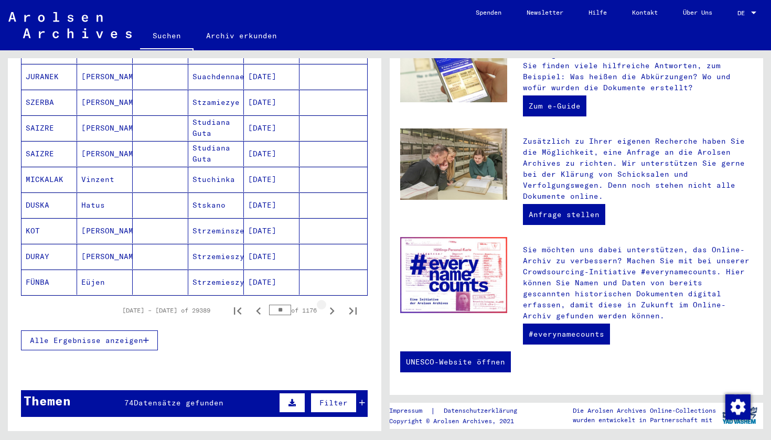
click at [327, 304] on icon "Next page" at bounding box center [332, 311] width 15 height 15
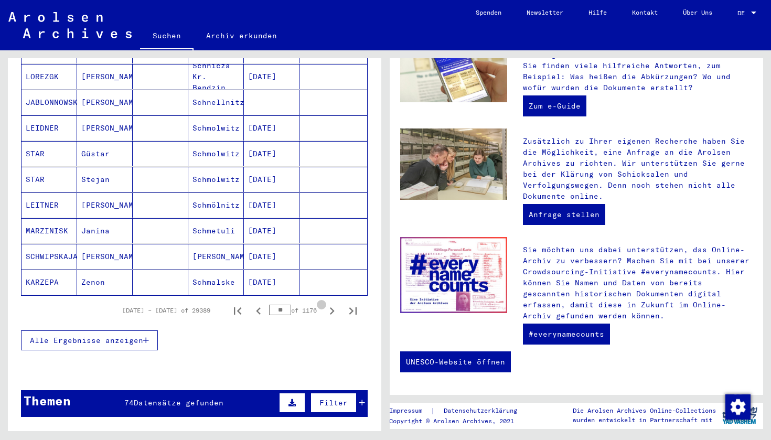
click at [327, 304] on icon "Next page" at bounding box center [332, 311] width 15 height 15
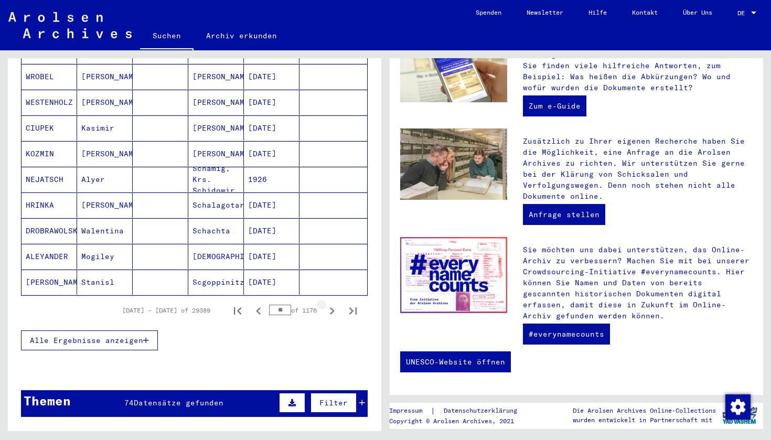
click at [327, 304] on icon "Next page" at bounding box center [332, 311] width 15 height 15
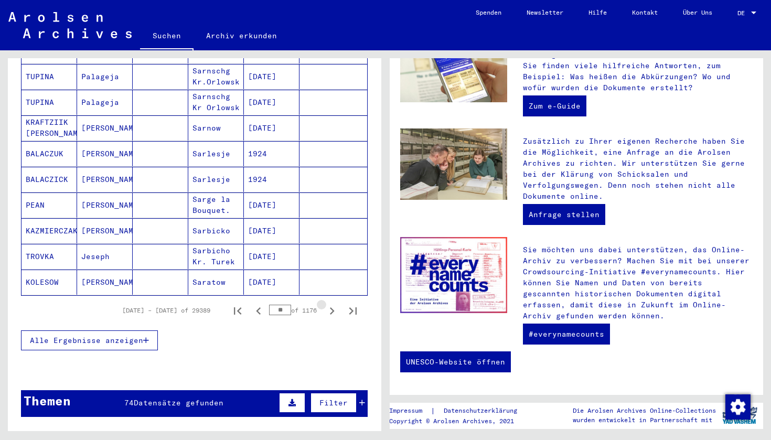
click at [327, 304] on icon "Next page" at bounding box center [332, 311] width 15 height 15
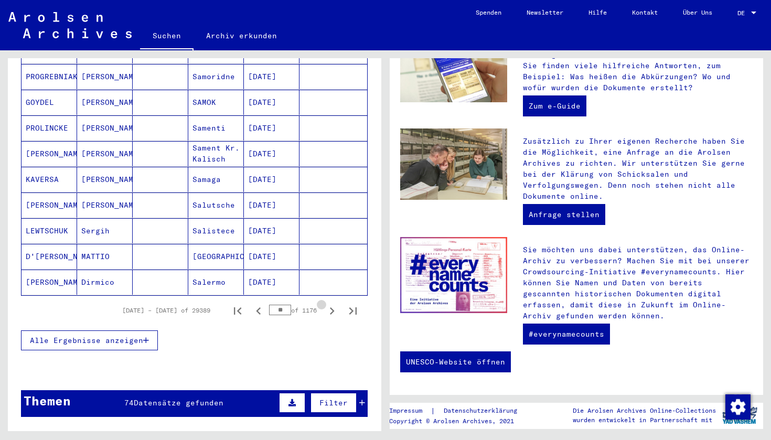
click at [327, 304] on icon "Next page" at bounding box center [332, 311] width 15 height 15
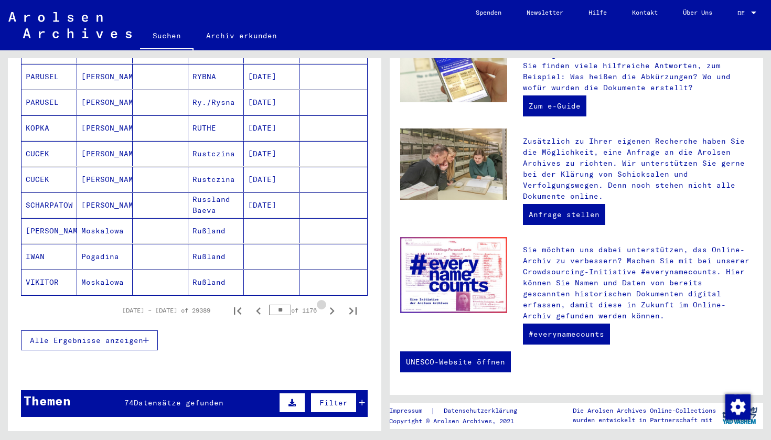
click at [327, 304] on icon "Next page" at bounding box center [332, 311] width 15 height 15
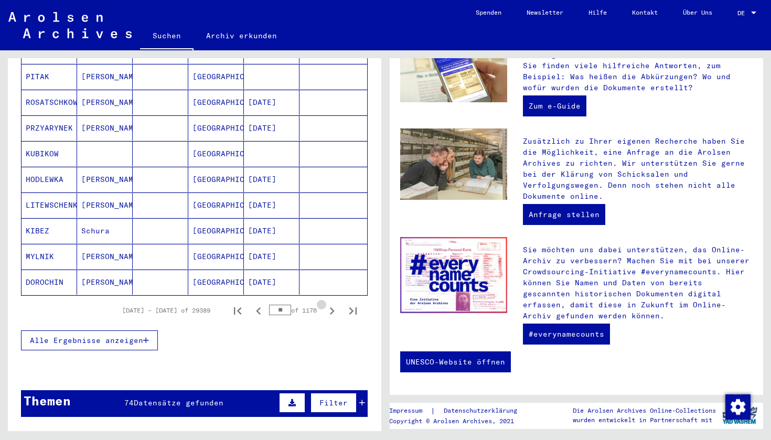
click at [327, 304] on icon "Next page" at bounding box center [332, 311] width 15 height 15
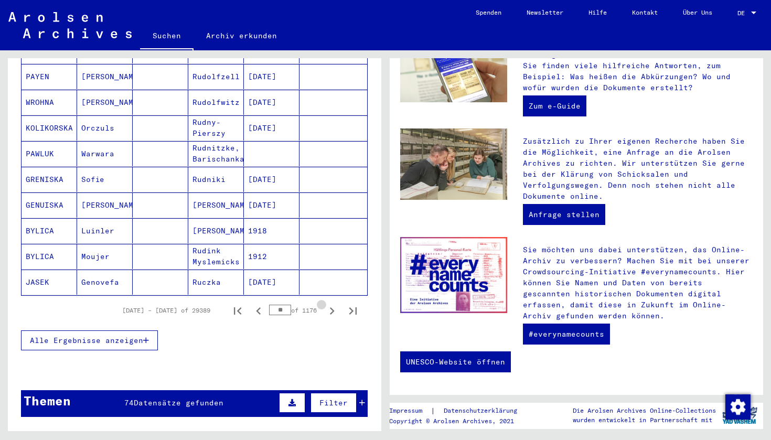
click at [327, 304] on icon "Next page" at bounding box center [332, 311] width 15 height 15
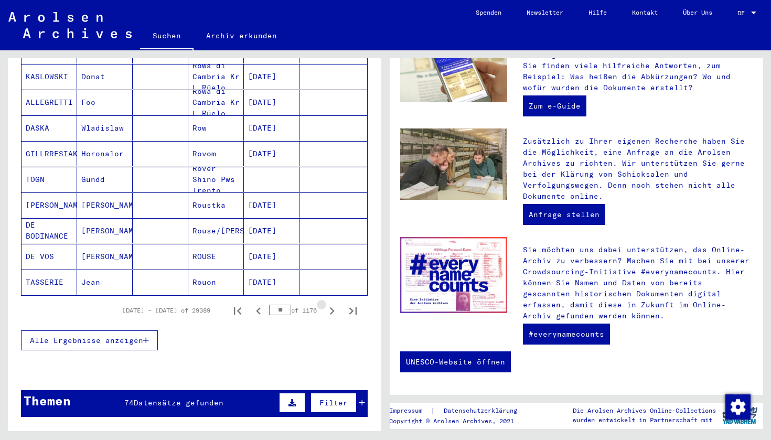
click at [327, 304] on icon "Next page" at bounding box center [332, 311] width 15 height 15
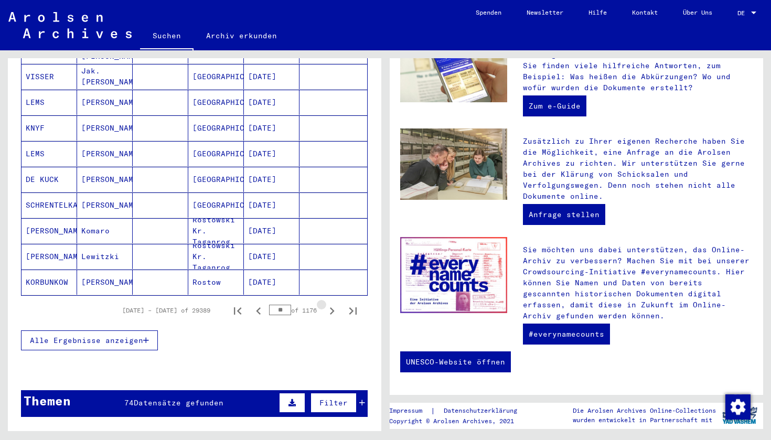
click at [327, 304] on icon "Next page" at bounding box center [332, 311] width 15 height 15
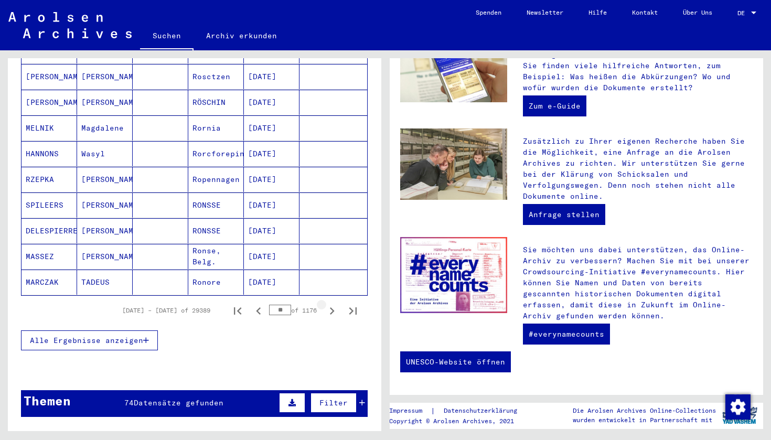
click at [327, 304] on icon "Next page" at bounding box center [332, 311] width 15 height 15
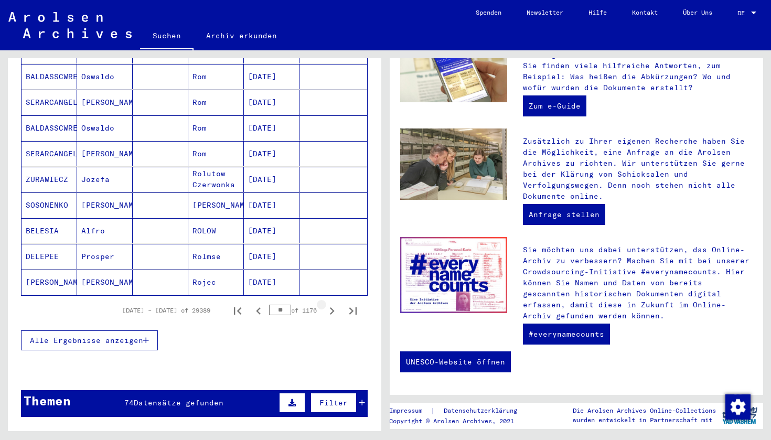
click at [327, 304] on icon "Next page" at bounding box center [332, 311] width 15 height 15
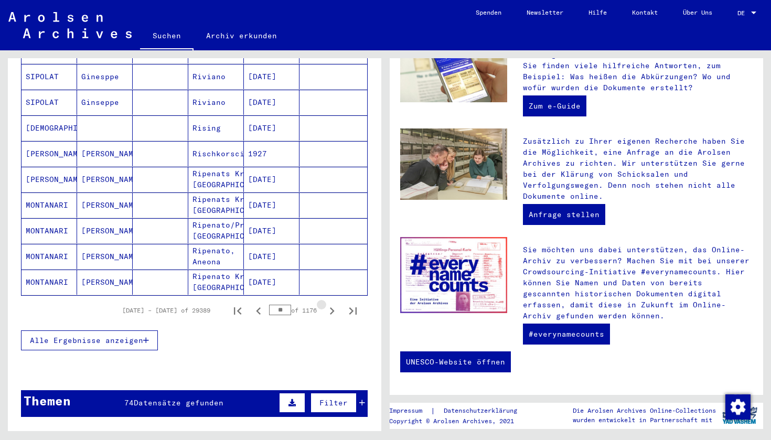
click at [327, 304] on icon "Next page" at bounding box center [332, 311] width 15 height 15
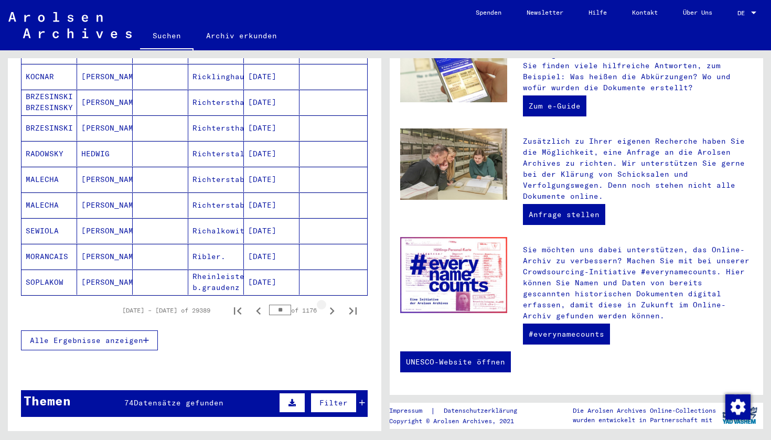
click at [327, 304] on icon "Next page" at bounding box center [332, 311] width 15 height 15
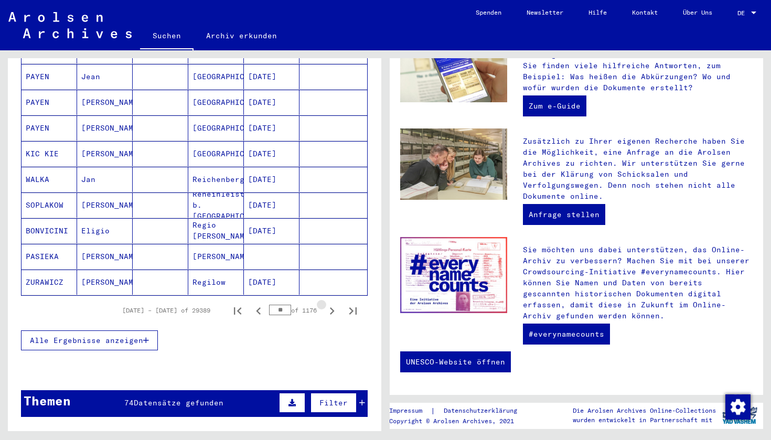
click at [327, 304] on icon "Next page" at bounding box center [332, 311] width 15 height 15
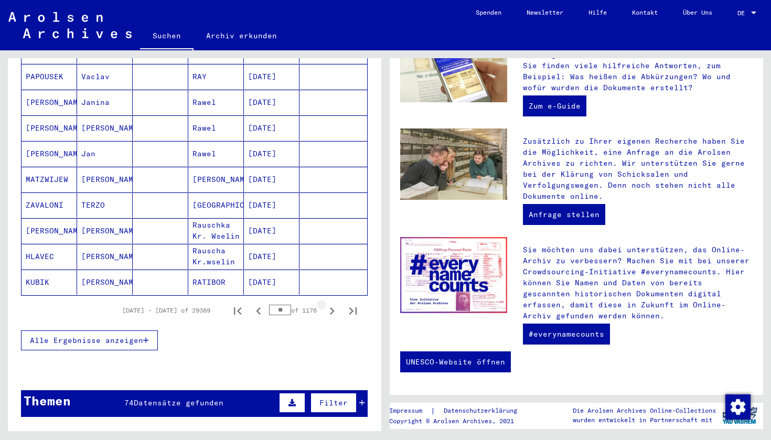
click at [327, 304] on icon "Next page" at bounding box center [332, 311] width 15 height 15
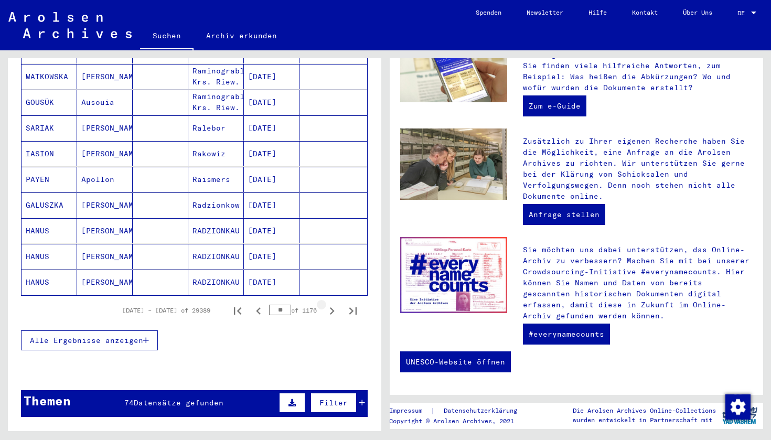
click at [327, 304] on icon "Next page" at bounding box center [332, 311] width 15 height 15
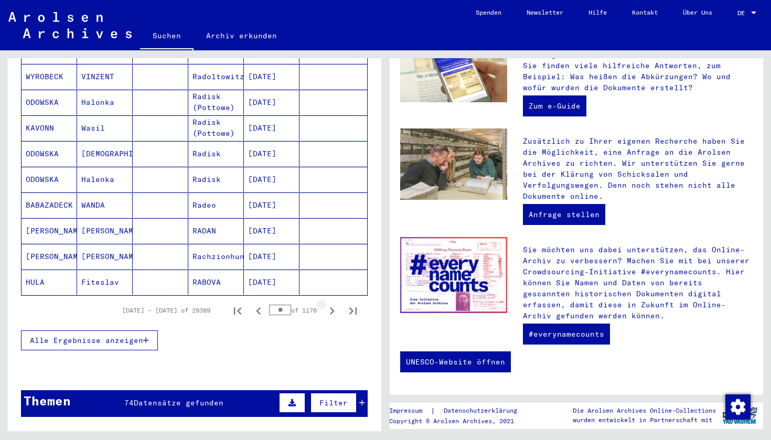
click at [327, 304] on icon "Next page" at bounding box center [332, 311] width 15 height 15
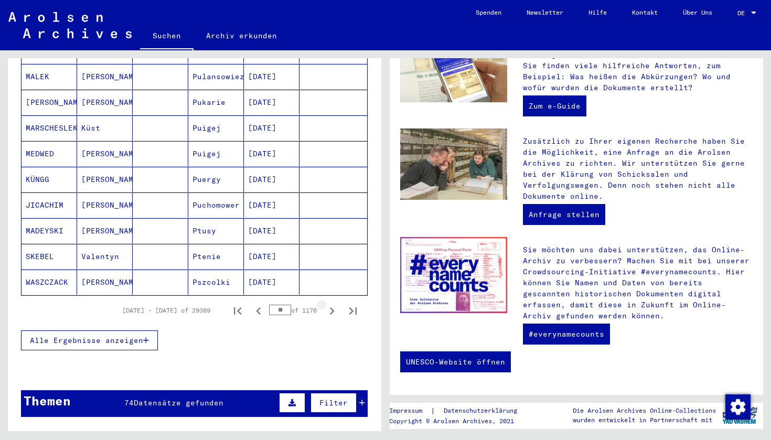
click at [327, 304] on icon "Next page" at bounding box center [332, 311] width 15 height 15
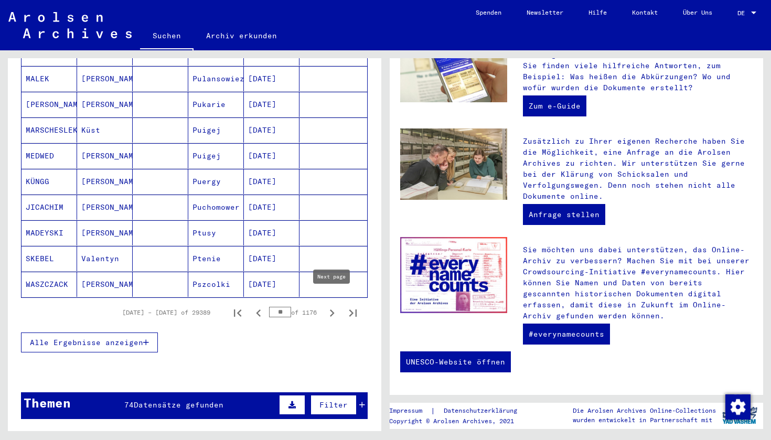
click at [325, 306] on icon "Next page" at bounding box center [332, 313] width 15 height 15
type input "**"
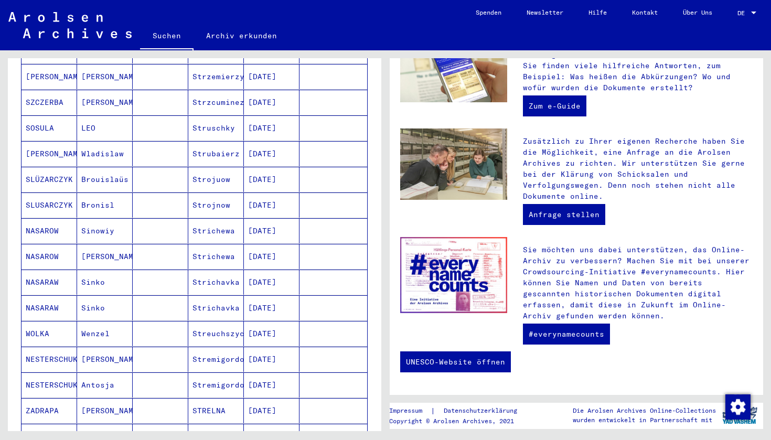
scroll to position [698, 0]
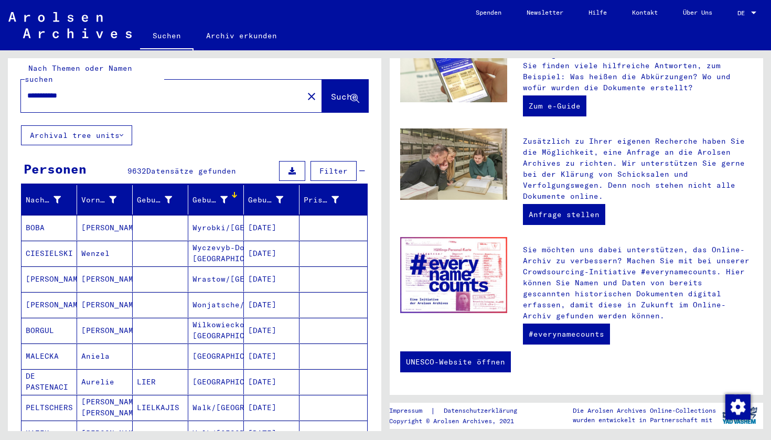
scroll to position [10, 0]
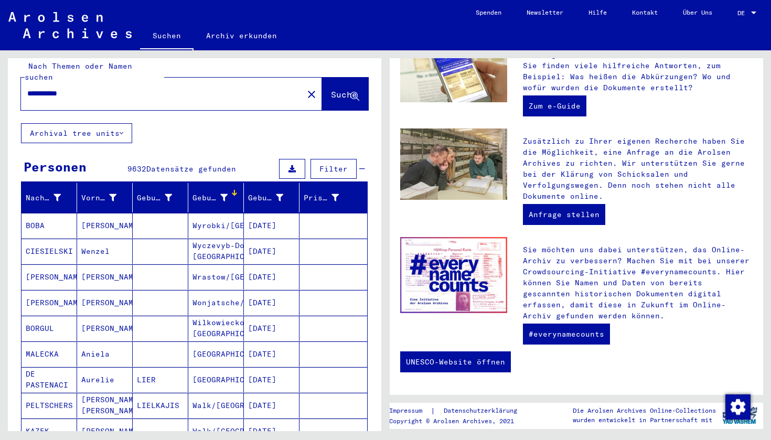
click at [107, 128] on button "Archival tree units" at bounding box center [76, 133] width 111 height 20
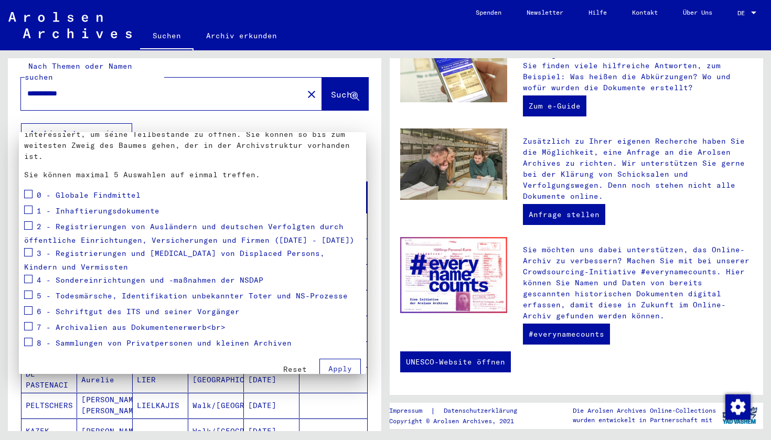
scroll to position [75, 0]
click at [30, 291] on span at bounding box center [28, 295] width 8 height 8
click at [29, 206] on span at bounding box center [28, 210] width 8 height 8
click at [31, 338] on span at bounding box center [28, 342] width 8 height 8
click at [342, 359] on button "Apply" at bounding box center [339, 369] width 41 height 20
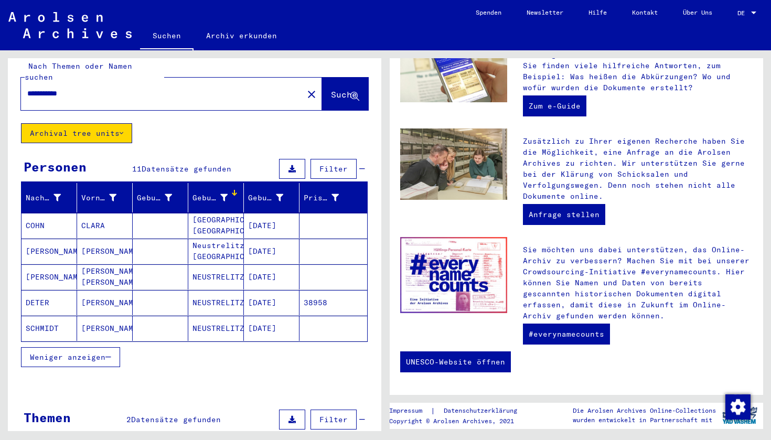
click at [104, 352] on span "Weniger anzeigen" at bounding box center [68, 356] width 76 height 9
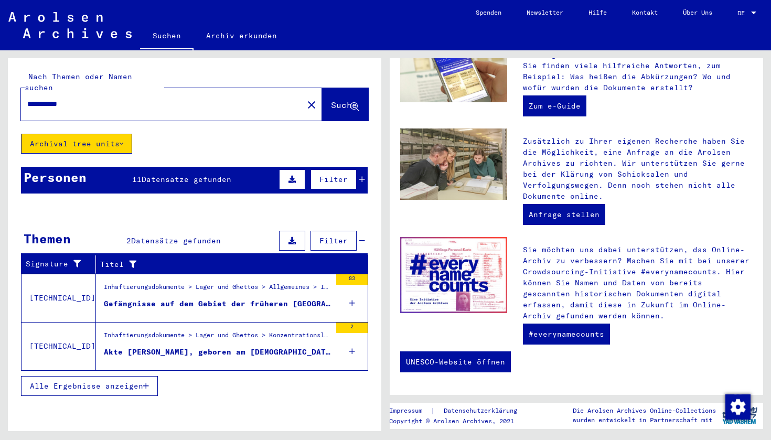
scroll to position [0, 0]
click at [366, 171] on div "Personen 11 Datensätze gefunden Filter" at bounding box center [194, 180] width 347 height 27
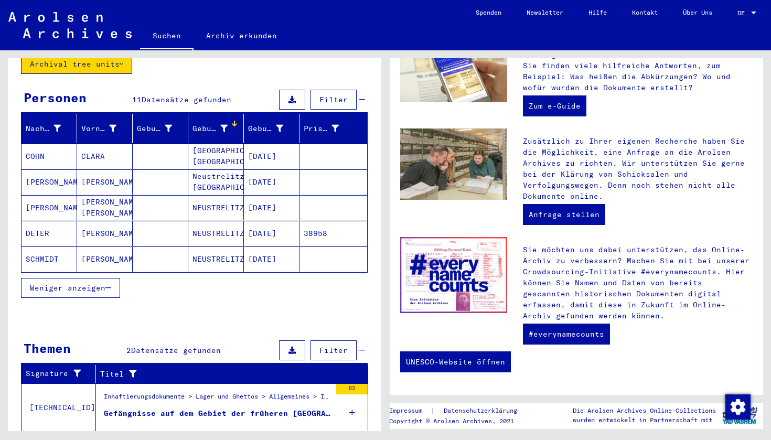
scroll to position [79, 0]
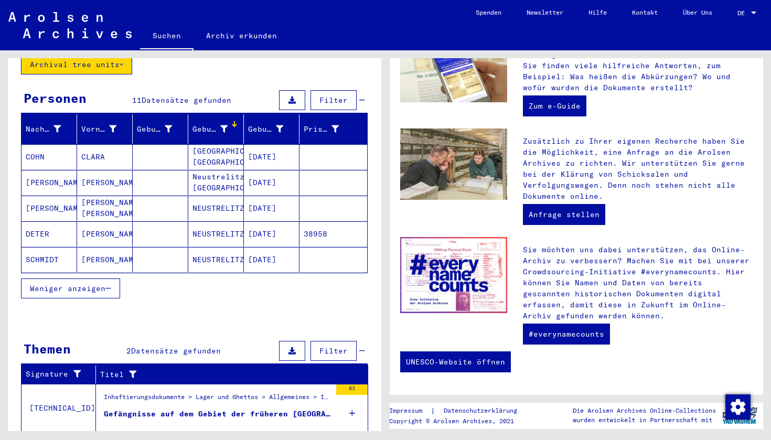
click at [163, 148] on mat-cell at bounding box center [161, 156] width 56 height 25
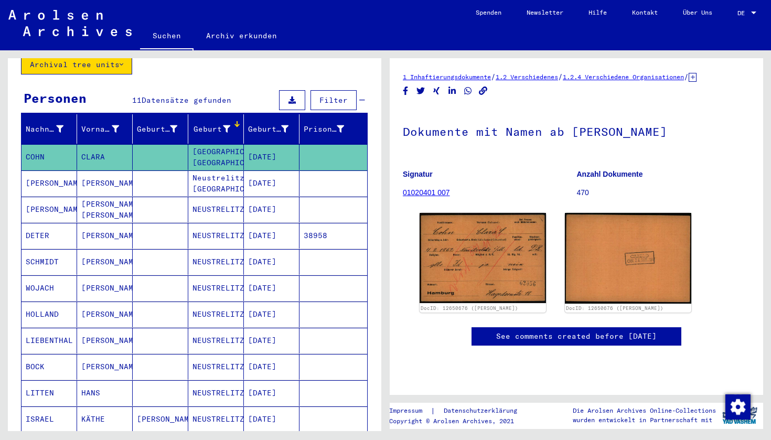
click at [156, 170] on mat-cell at bounding box center [161, 183] width 56 height 26
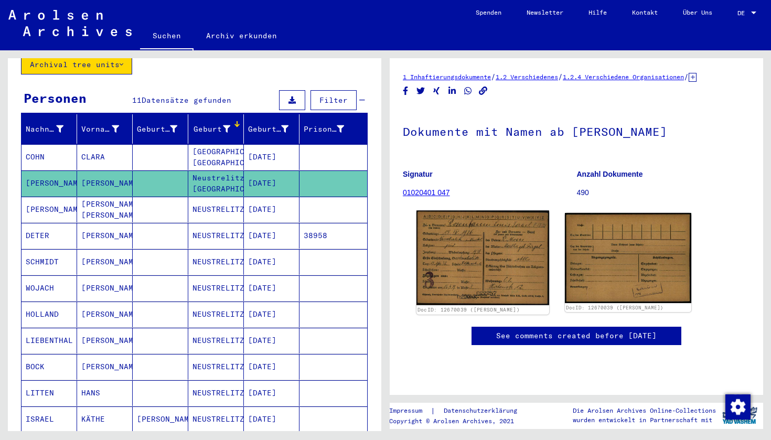
click at [505, 296] on img at bounding box center [482, 257] width 133 height 95
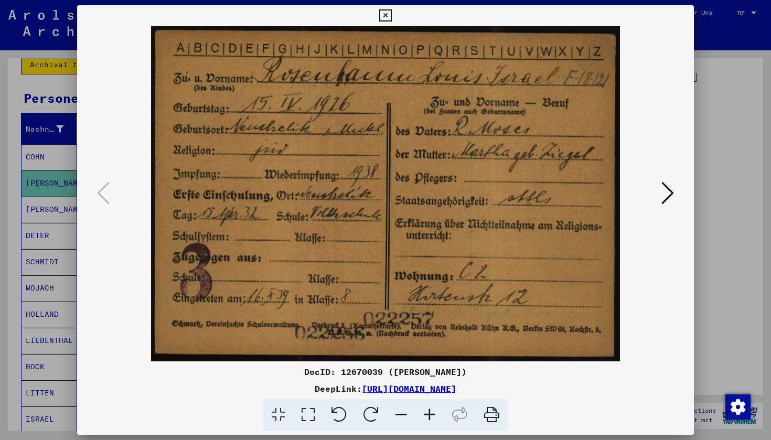
click at [673, 202] on icon at bounding box center [667, 192] width 13 height 25
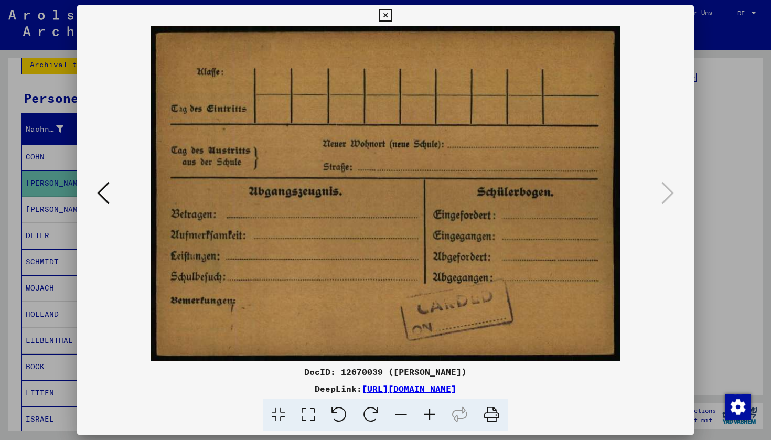
click at [699, 219] on div at bounding box center [385, 220] width 771 height 440
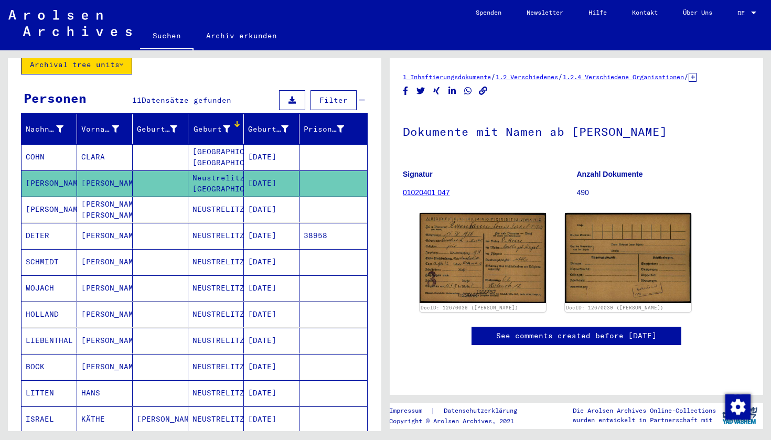
click at [143, 202] on mat-cell at bounding box center [161, 210] width 56 height 26
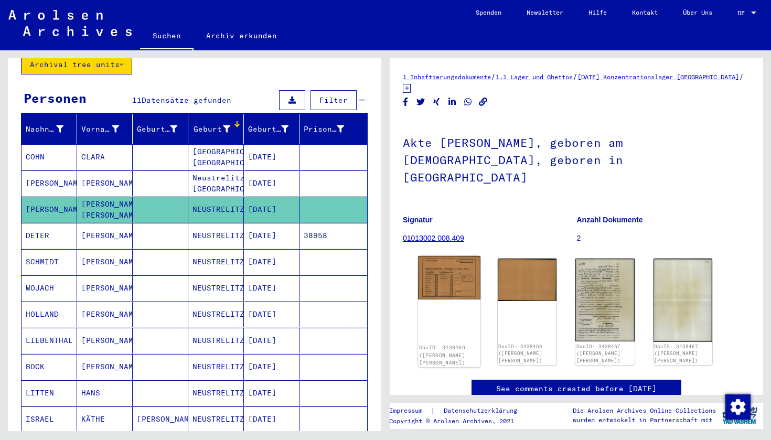
click at [455, 272] on img at bounding box center [449, 278] width 62 height 44
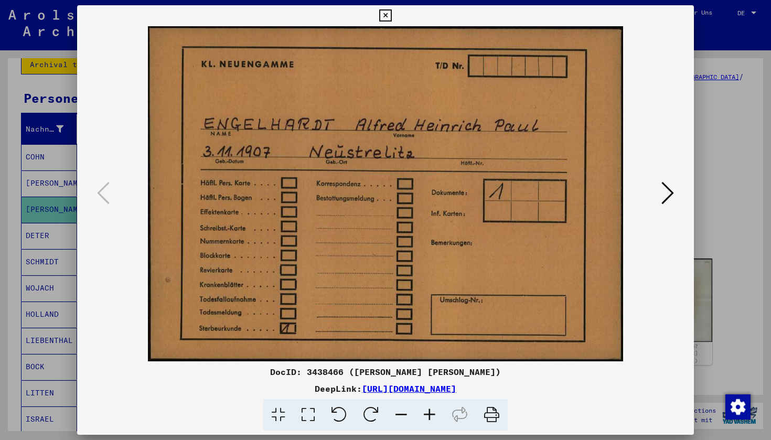
click at [667, 199] on icon at bounding box center [667, 192] width 13 height 25
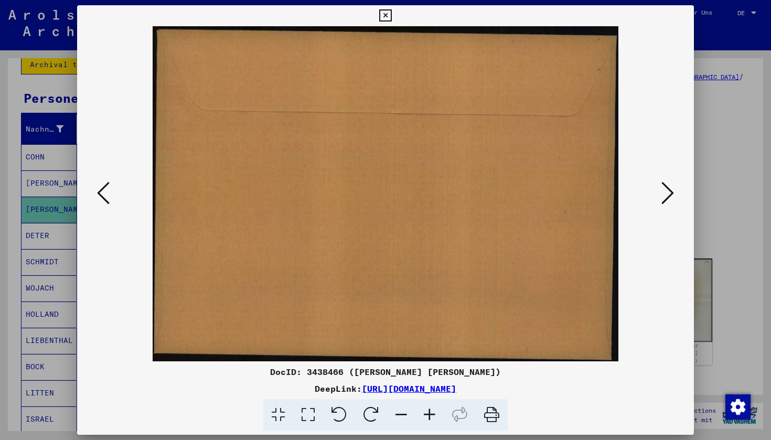
click at [667, 199] on icon at bounding box center [667, 192] width 13 height 25
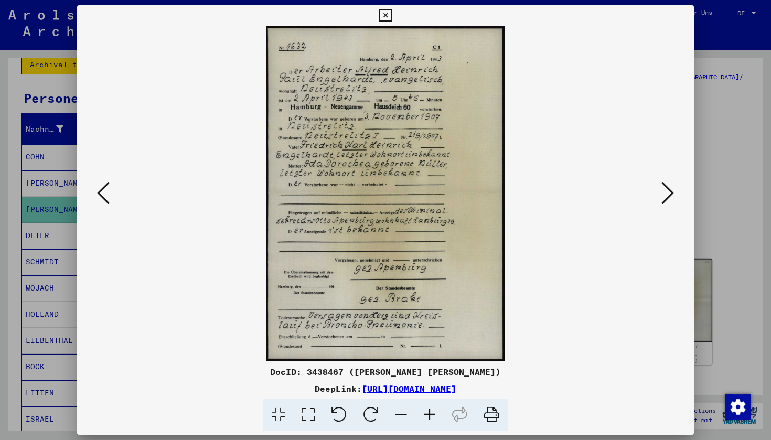
click at [661, 198] on icon at bounding box center [667, 192] width 13 height 25
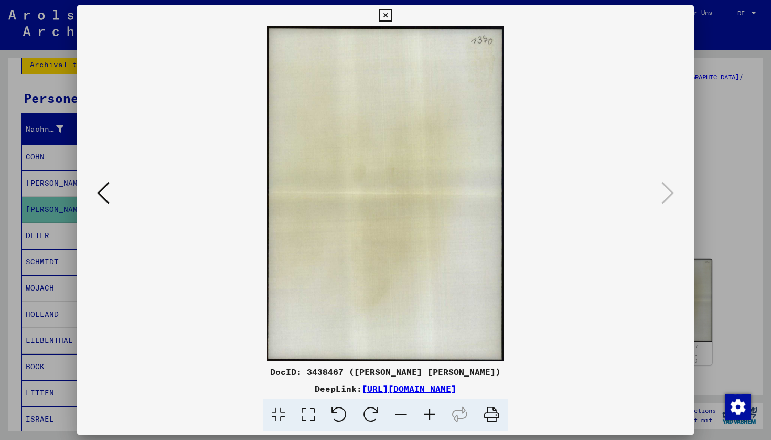
click at [713, 225] on div at bounding box center [385, 220] width 771 height 440
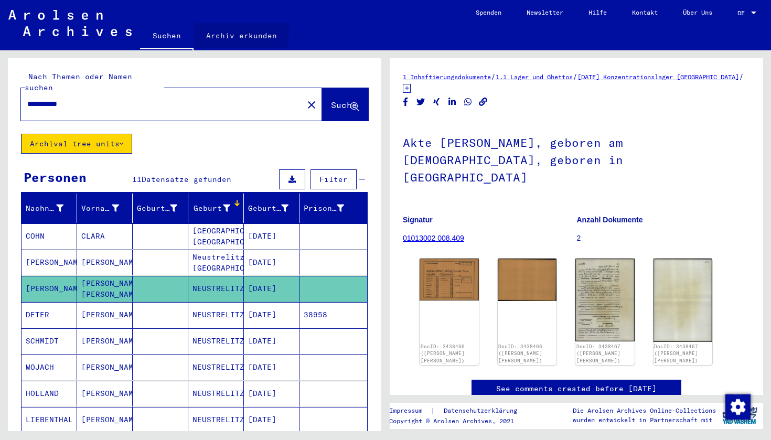
click at [225, 31] on link "Archiv erkunden" at bounding box center [242, 35] width 96 height 25
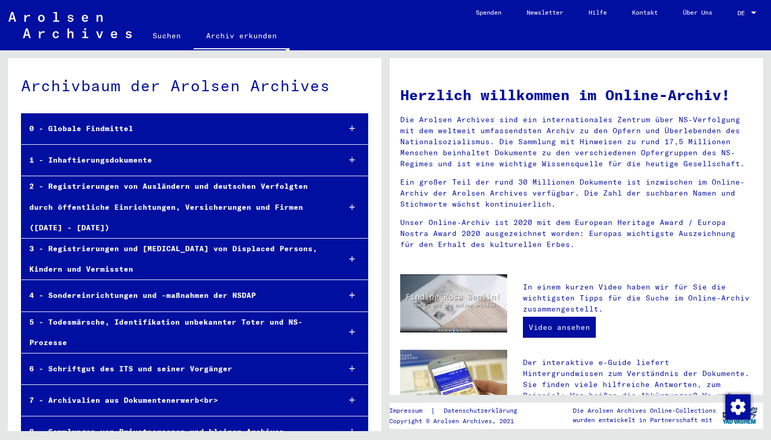
click at [194, 166] on div "1 - Inhaftierungsdokumente" at bounding box center [177, 160] width 310 height 20
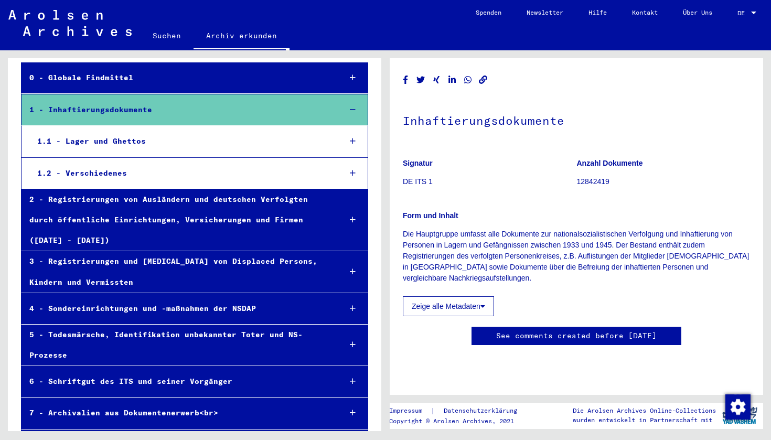
scroll to position [607, 0]
